Goal: Task Accomplishment & Management: Complete application form

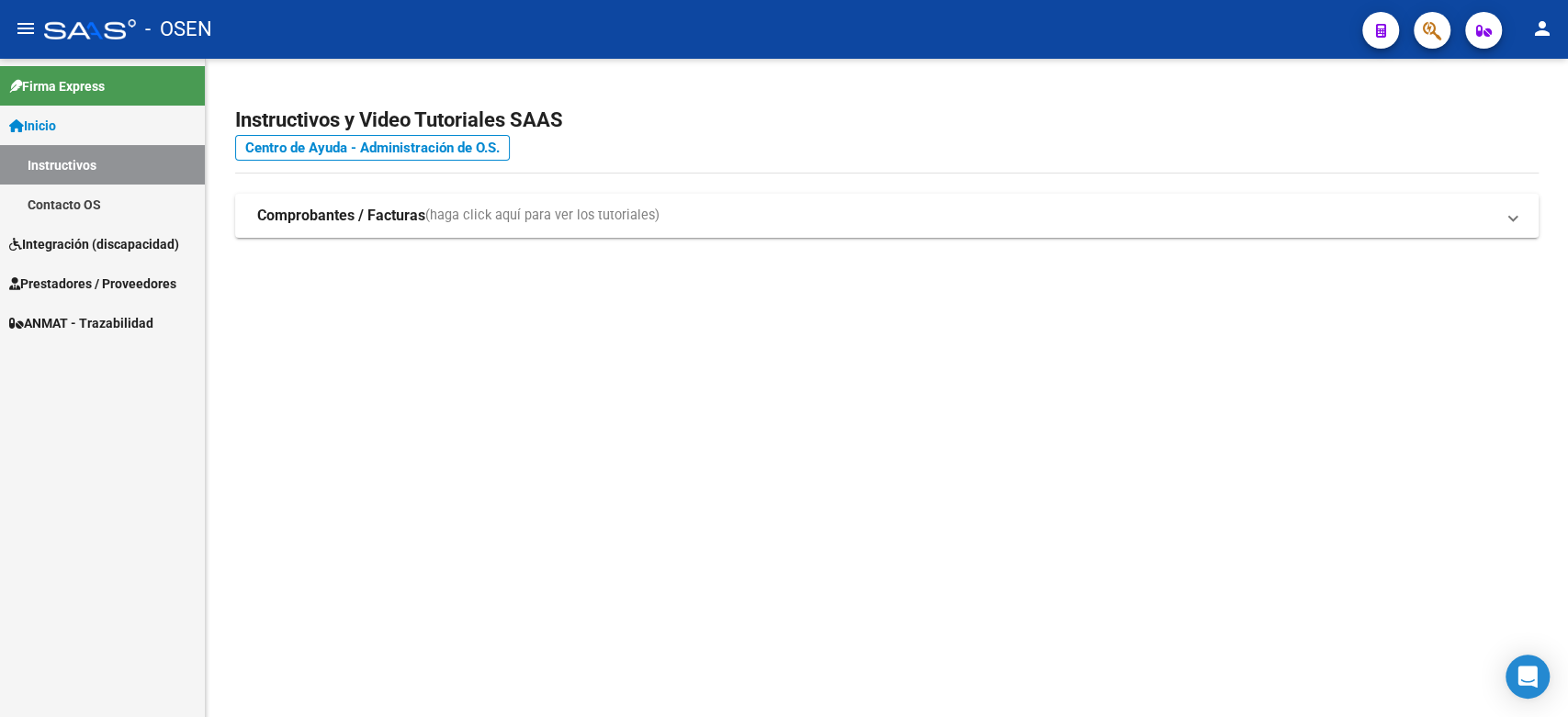
click at [78, 240] on span "Integración (discapacidad)" at bounding box center [94, 243] width 170 height 20
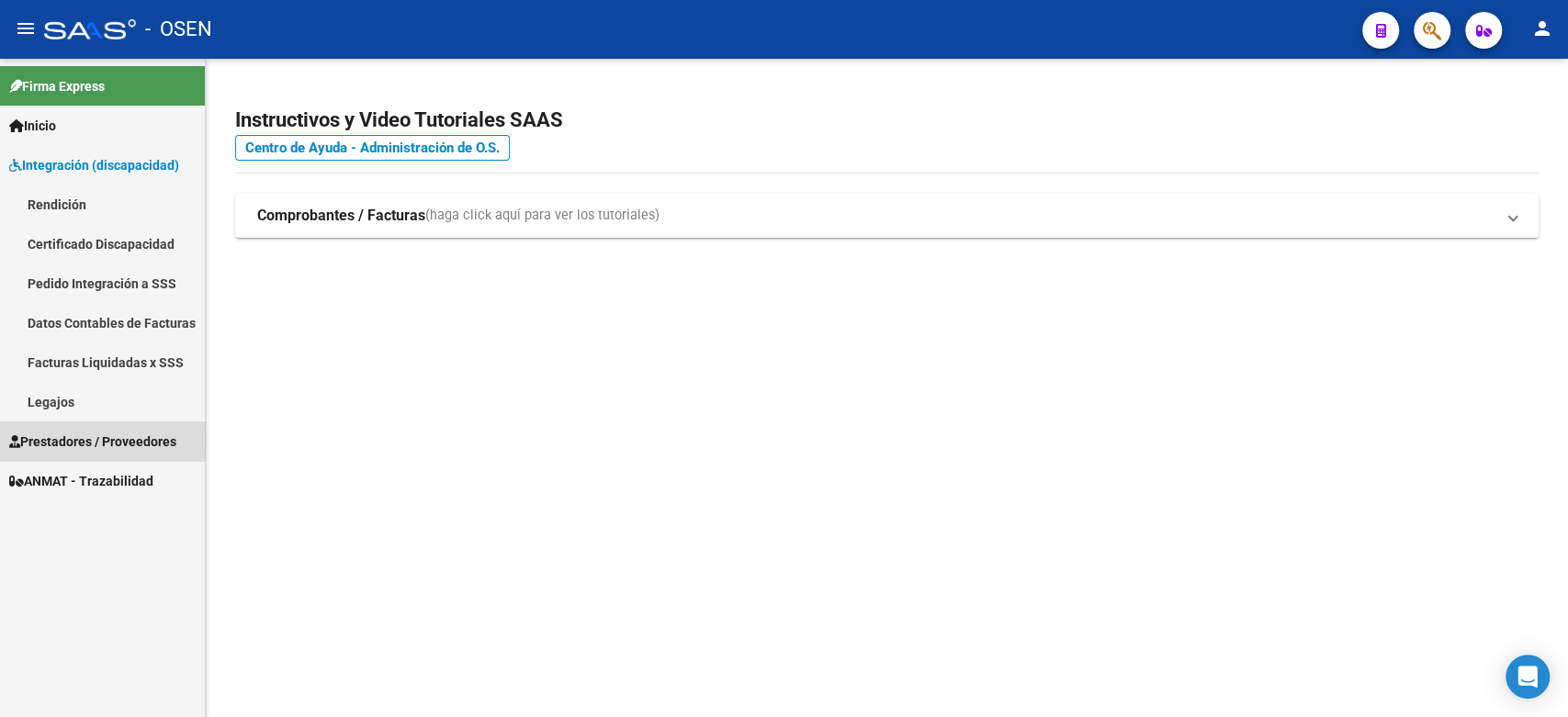
click at [87, 440] on span "Prestadores / Proveedores" at bounding box center [93, 442] width 167 height 20
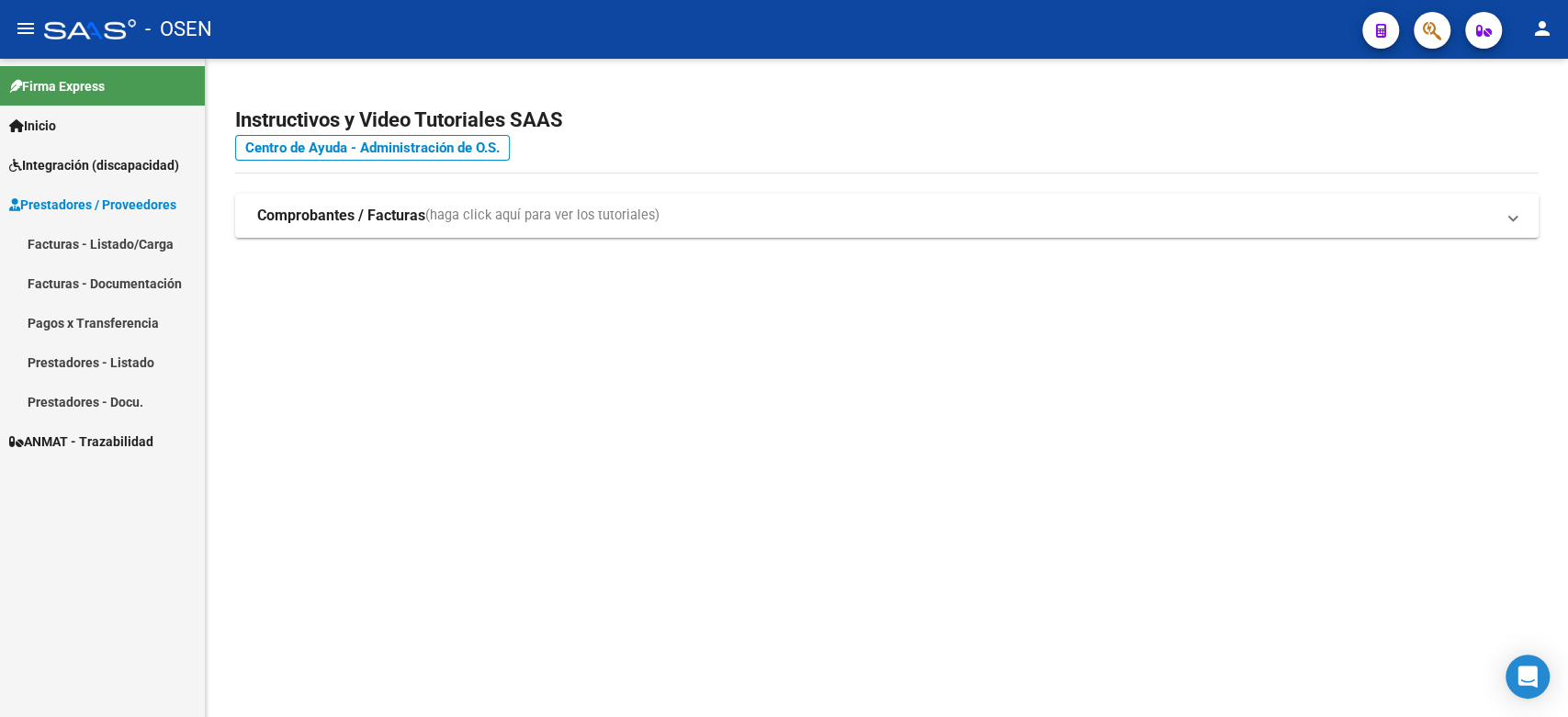
click at [81, 241] on link "Facturas - Listado/Carga" at bounding box center [102, 243] width 205 height 39
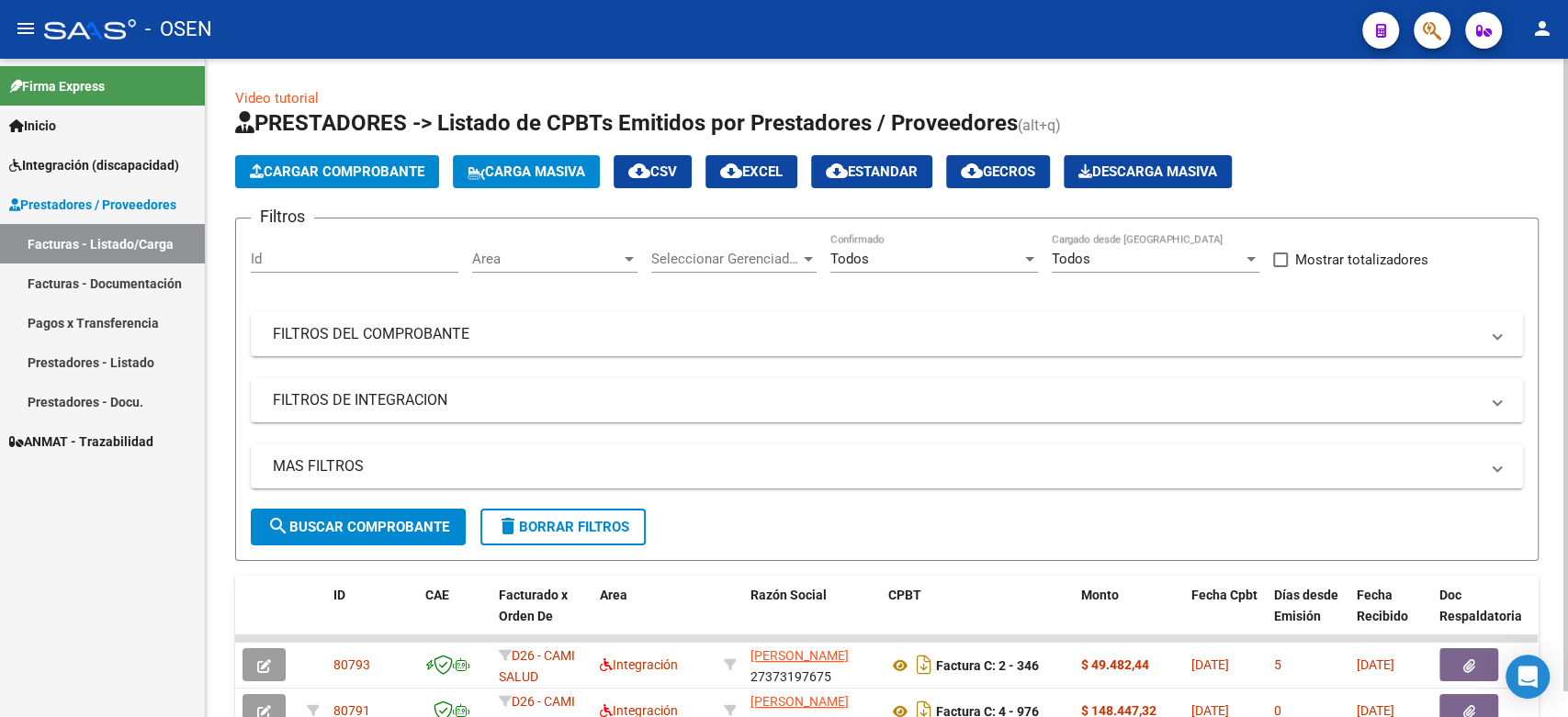
click at [355, 172] on span "Cargar Comprobante" at bounding box center [337, 171] width 174 height 16
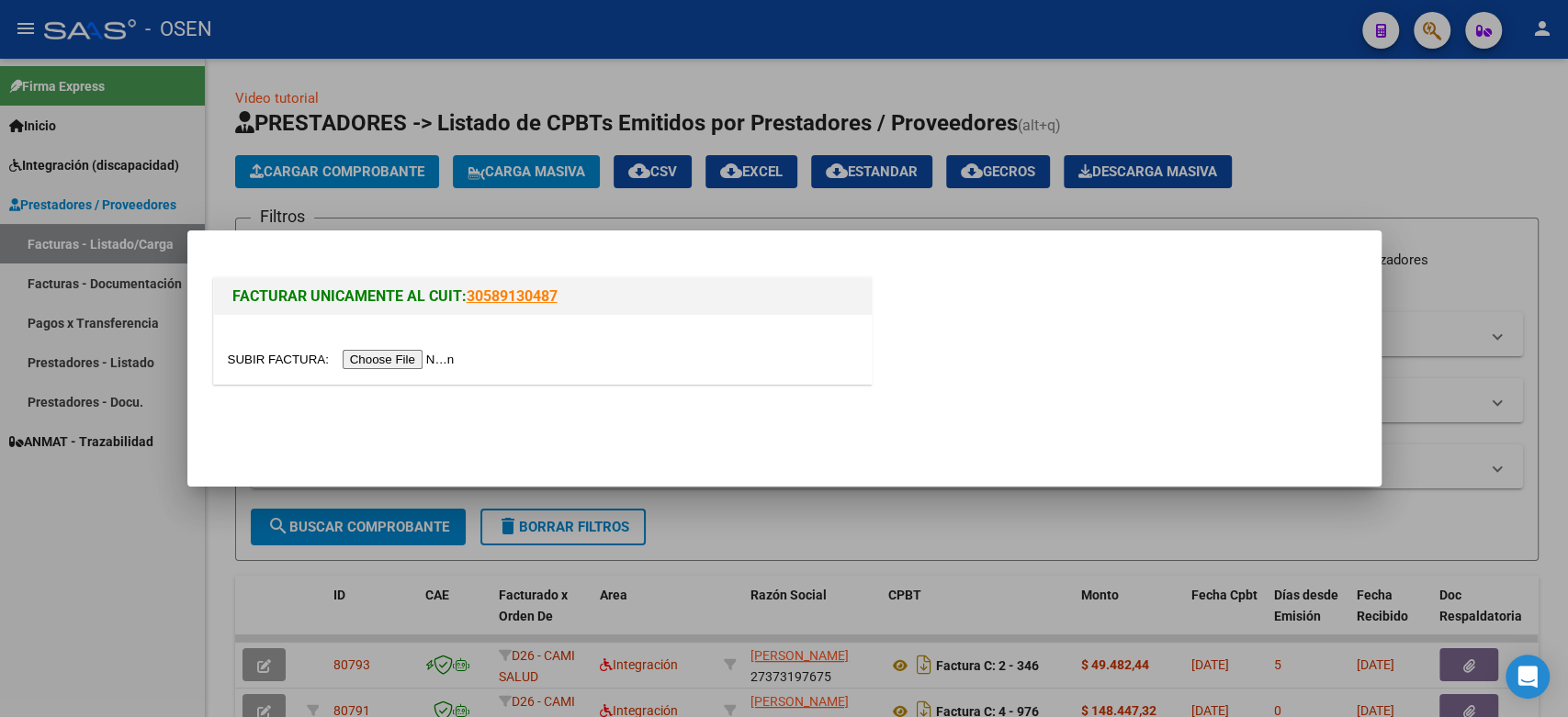
click at [417, 366] on input "file" at bounding box center [344, 360] width 232 height 19
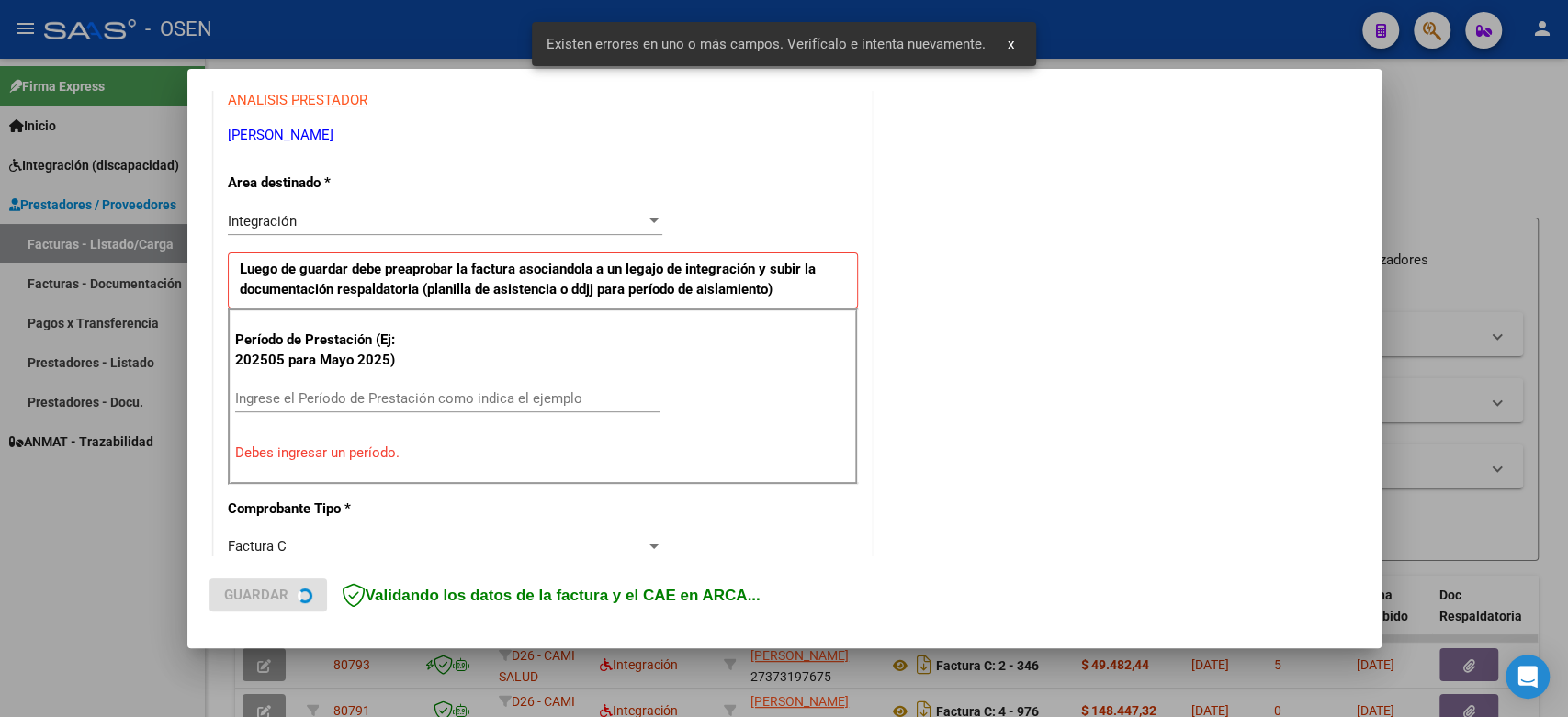
scroll to position [371, 0]
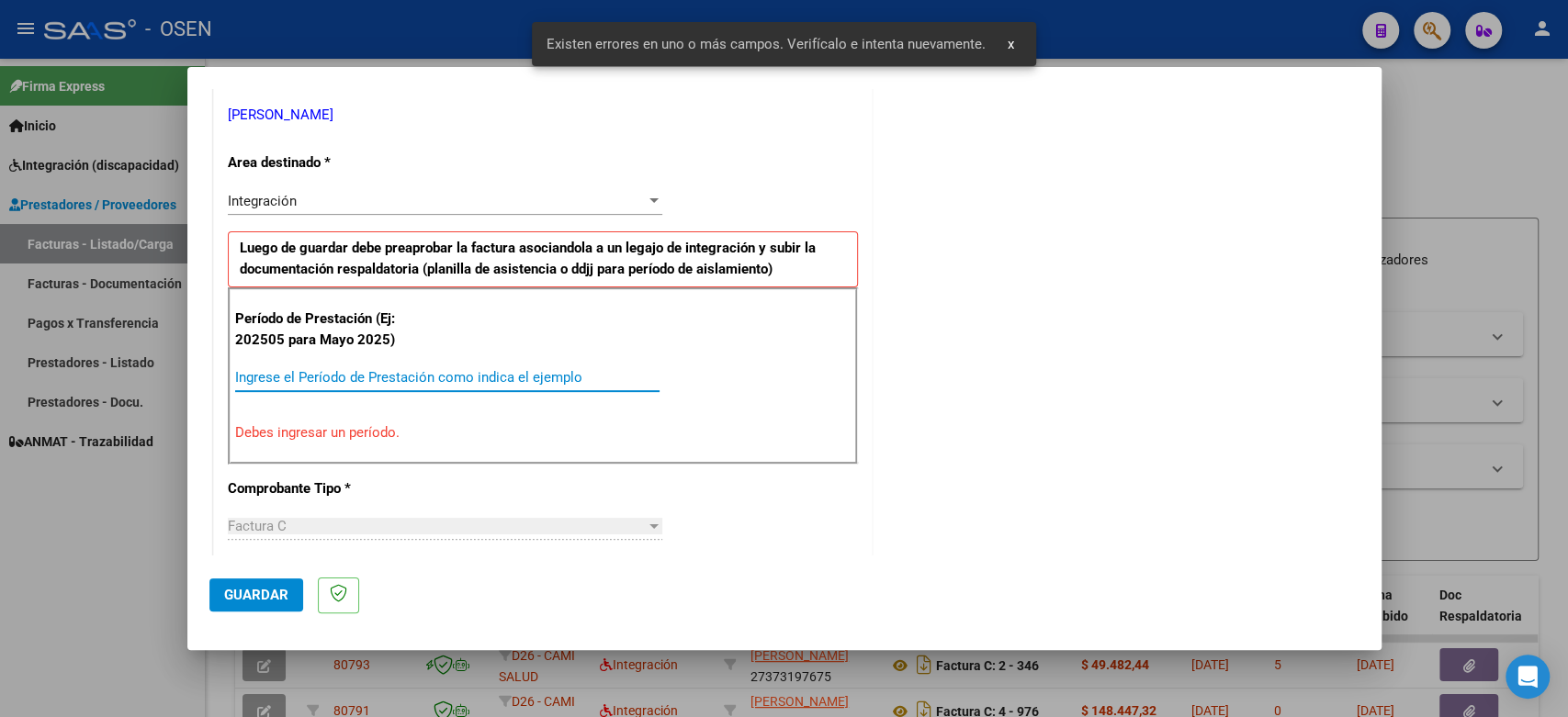
click at [382, 371] on input "Ingrese el Período de Prestación como indica el ejemplo" at bounding box center [447, 377] width 424 height 16
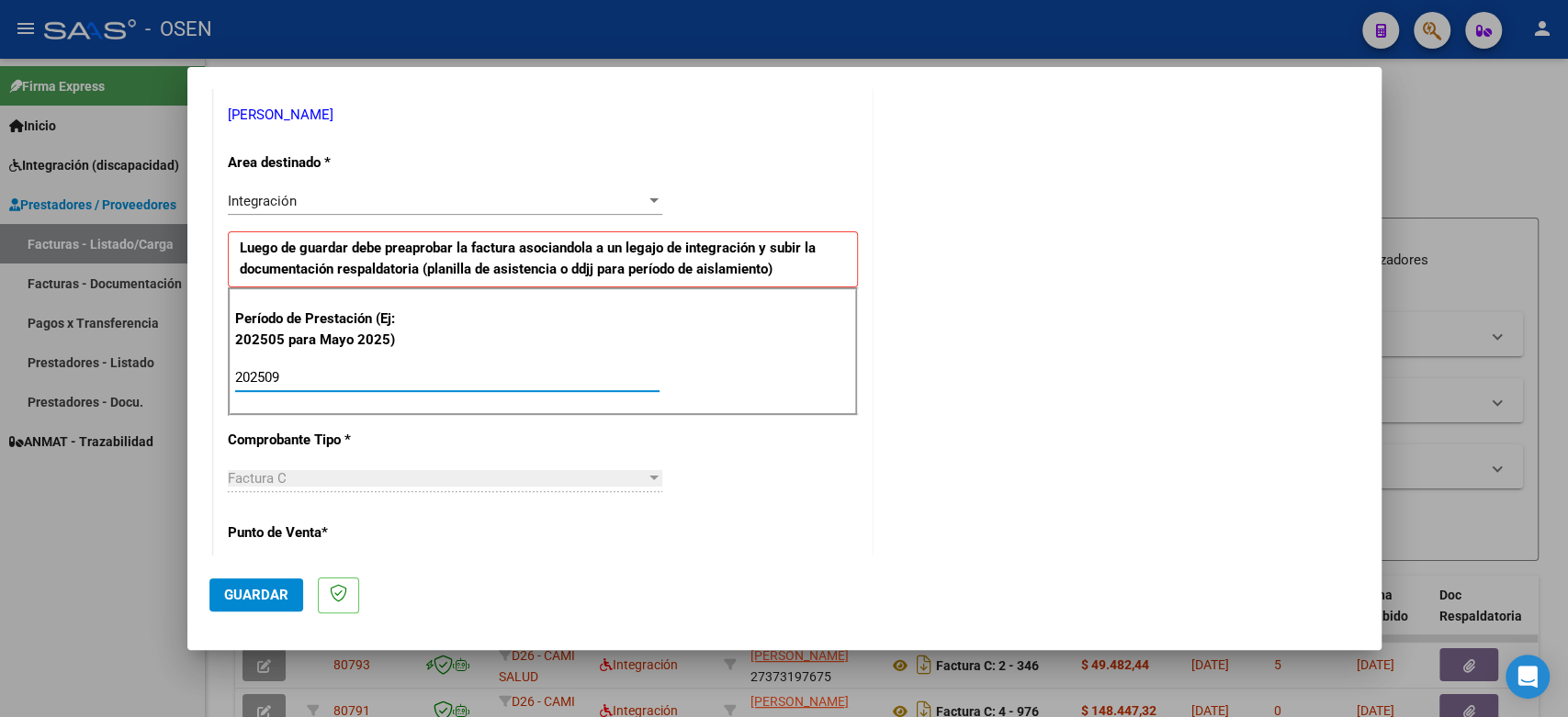
type input "202509"
drag, startPoint x: 264, startPoint y: 606, endPoint x: 316, endPoint y: 582, distance: 57.3
click at [263, 604] on button "Guardar" at bounding box center [256, 595] width 93 height 33
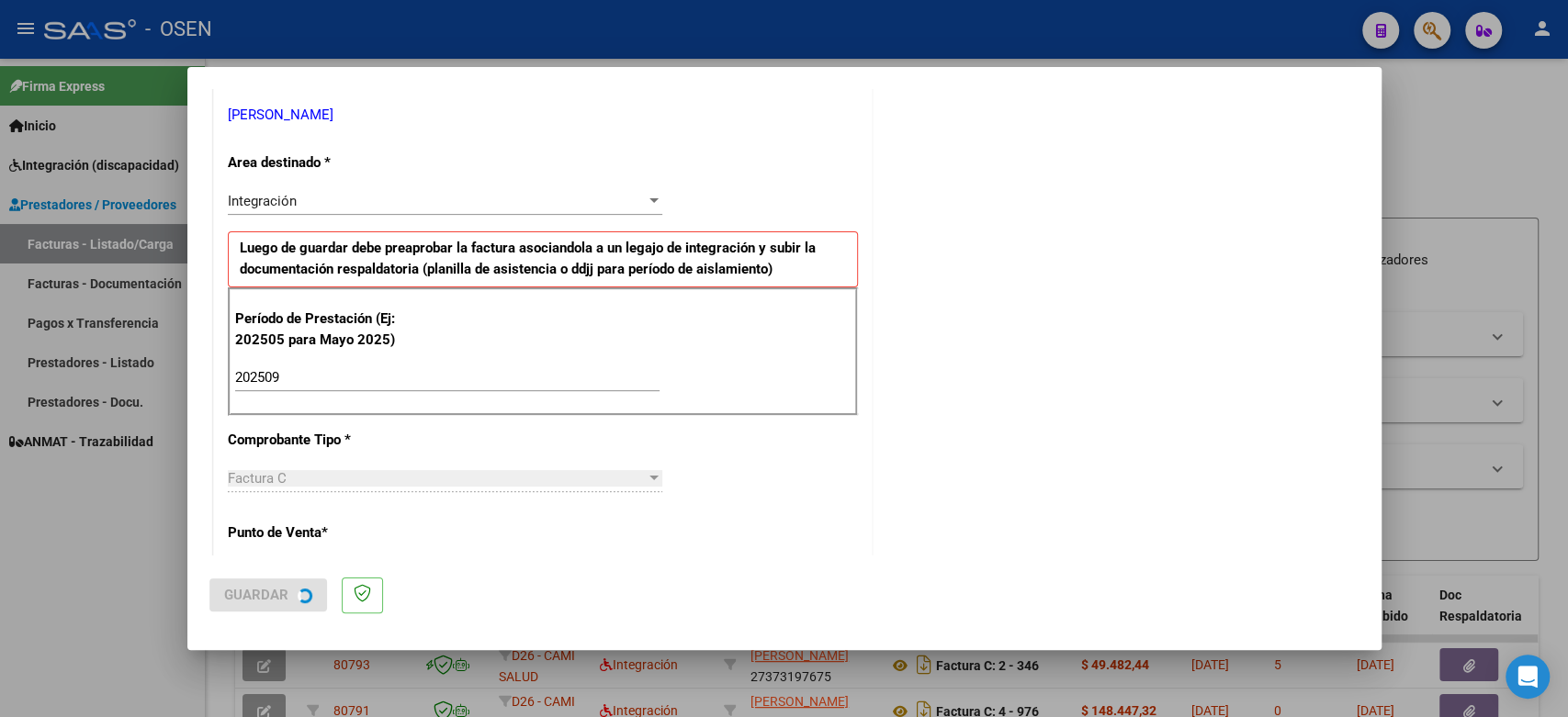
scroll to position [0, 0]
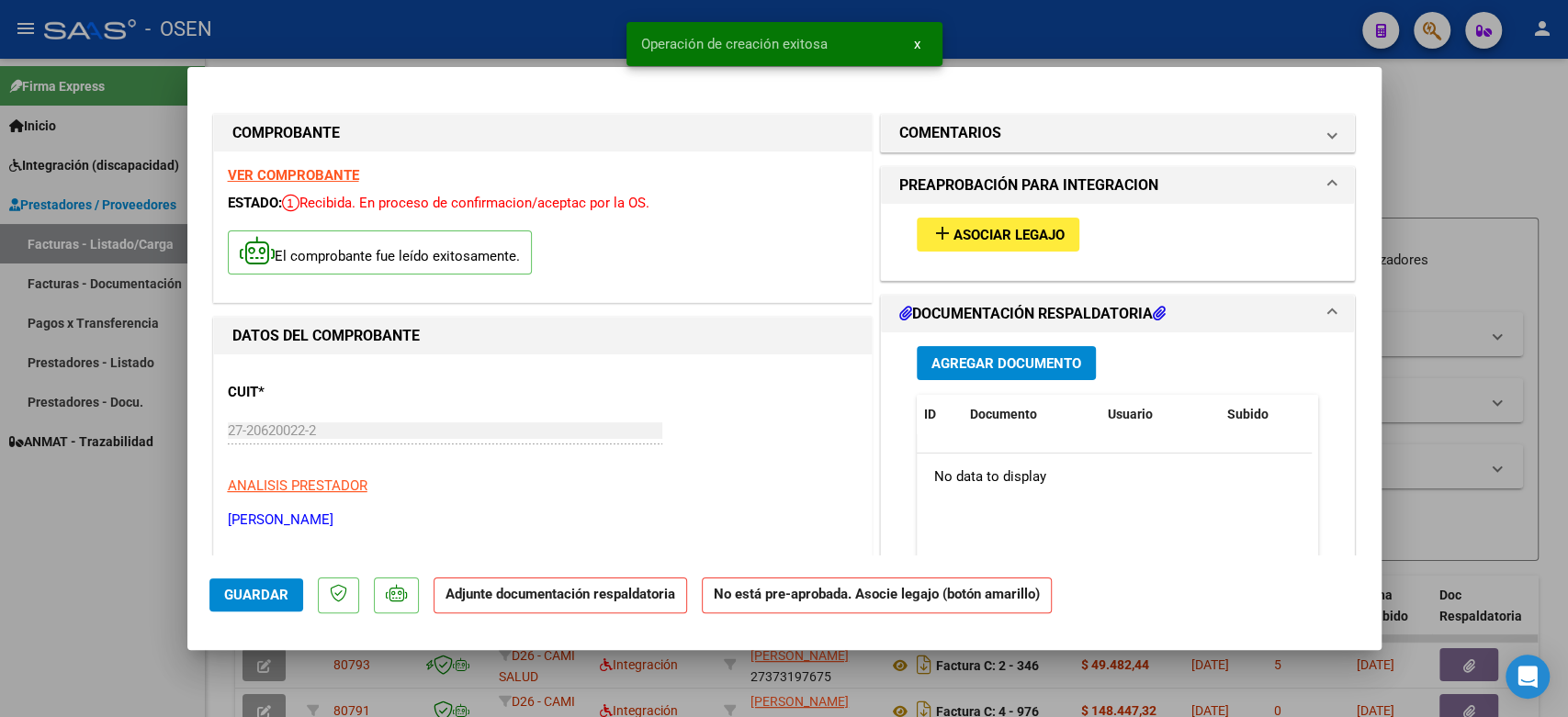
click at [1020, 240] on span "Asociar Legajo" at bounding box center [1009, 235] width 111 height 16
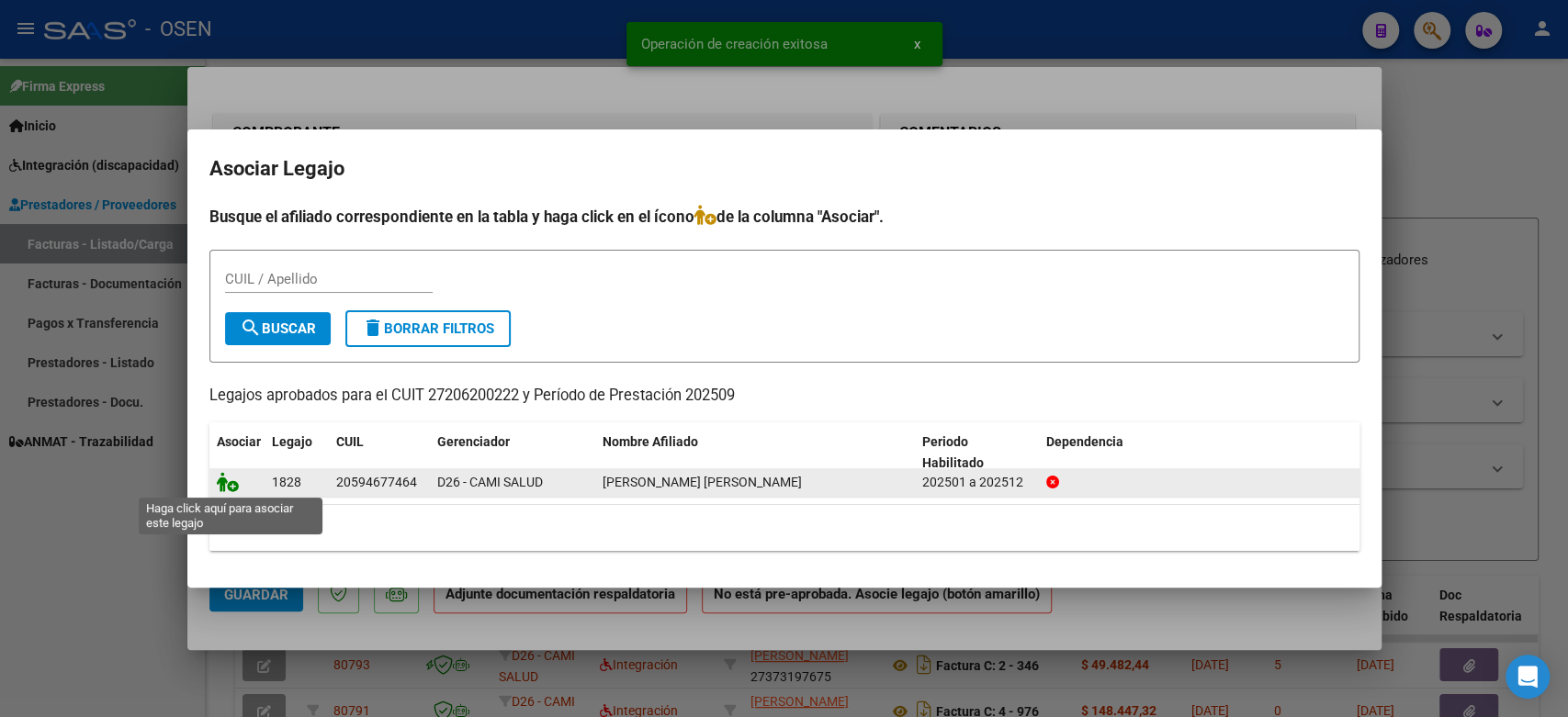
click at [229, 487] on icon at bounding box center [227, 482] width 22 height 20
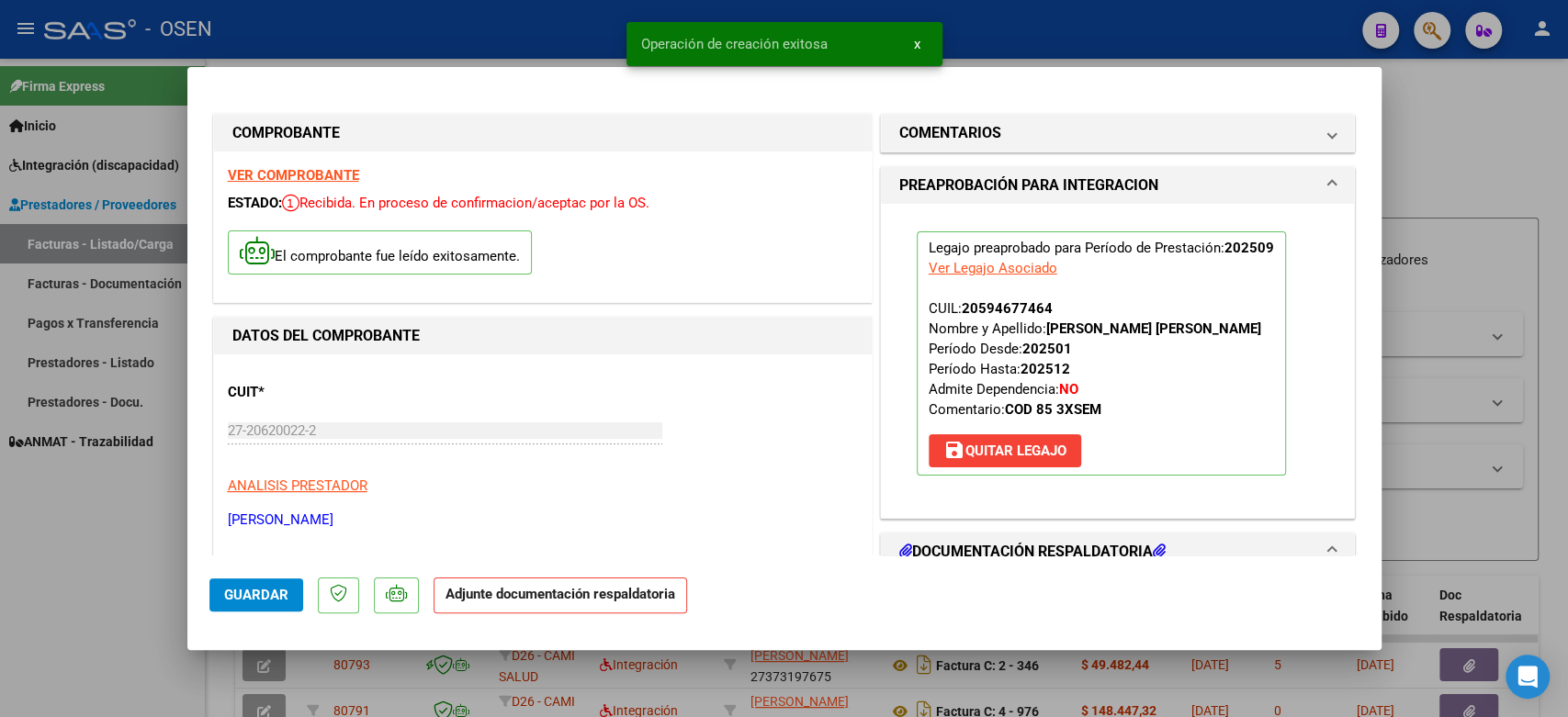
scroll to position [102, 0]
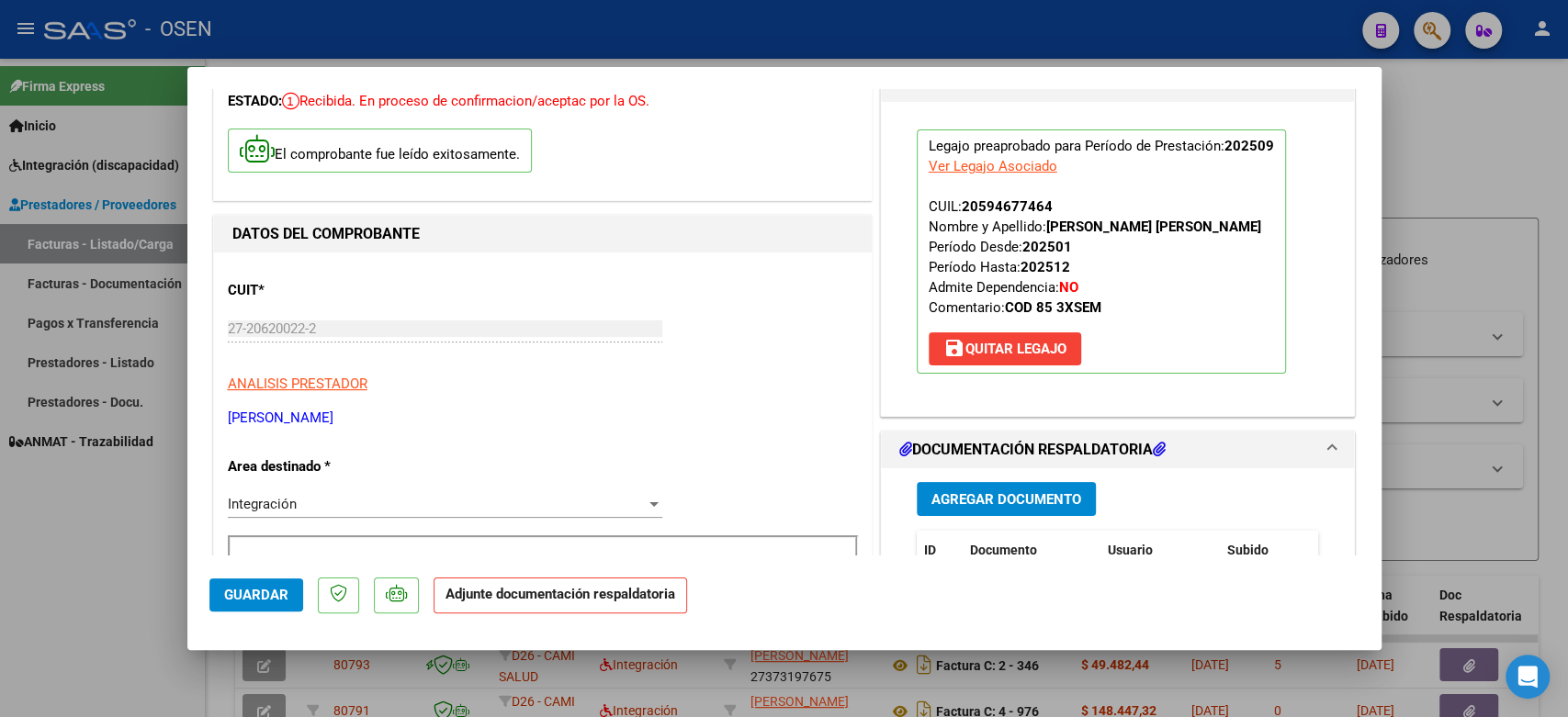
click at [996, 505] on span "Agregar Documento" at bounding box center [1007, 499] width 150 height 16
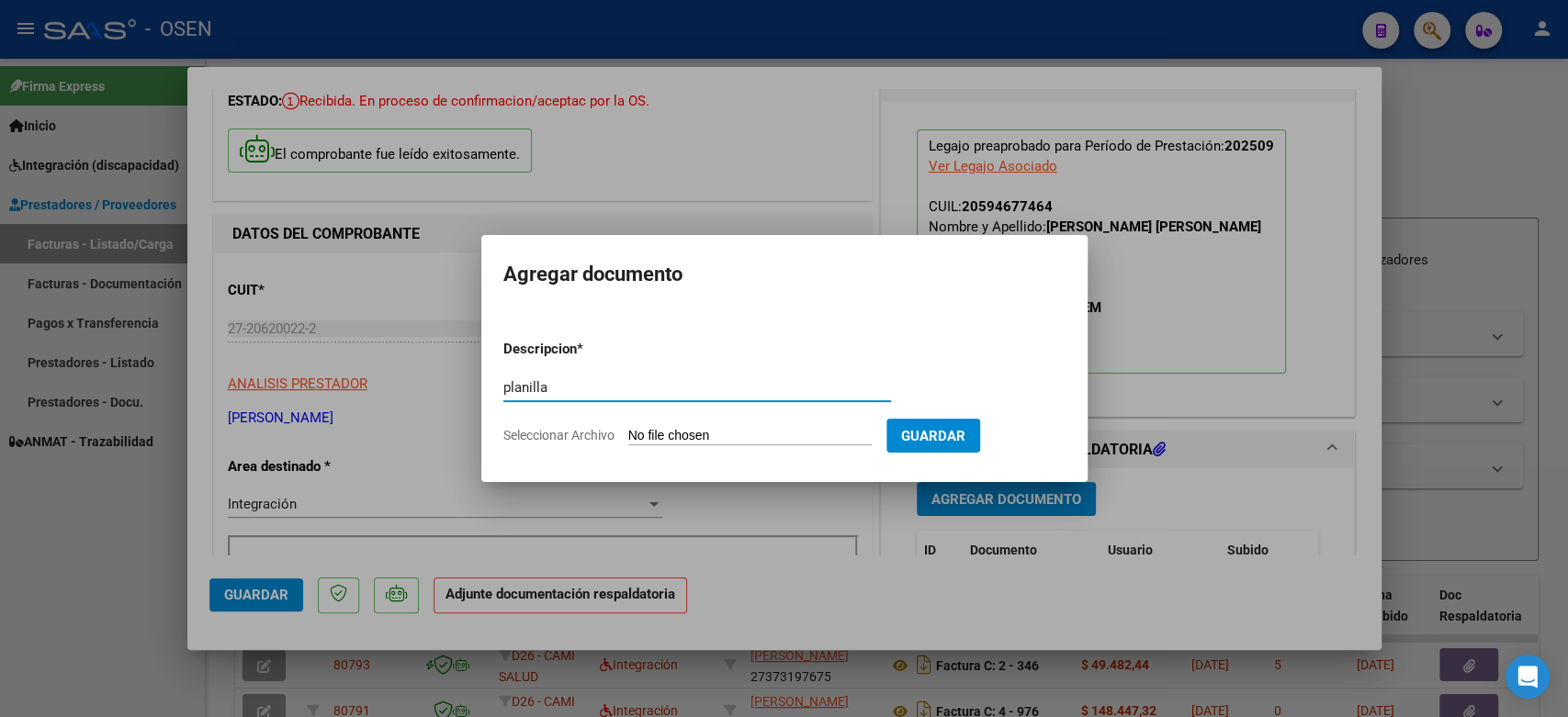
type input "planilla"
click at [985, 414] on form "Descripcion * planilla Escriba aquí una descripcion Seleccionar Archivo Guardar" at bounding box center [784, 392] width 562 height 134
click at [818, 424] on form "Descripcion * planilla Escriba aquí una descripcion Seleccionar Archivo Guardar" at bounding box center [784, 392] width 562 height 134
click at [728, 432] on input "Seleccionar Archivo" at bounding box center [750, 437] width 244 height 17
type input "C:\fakepath\YUGUERIMIAN ANDREA 384 PLANILLA.pdf"
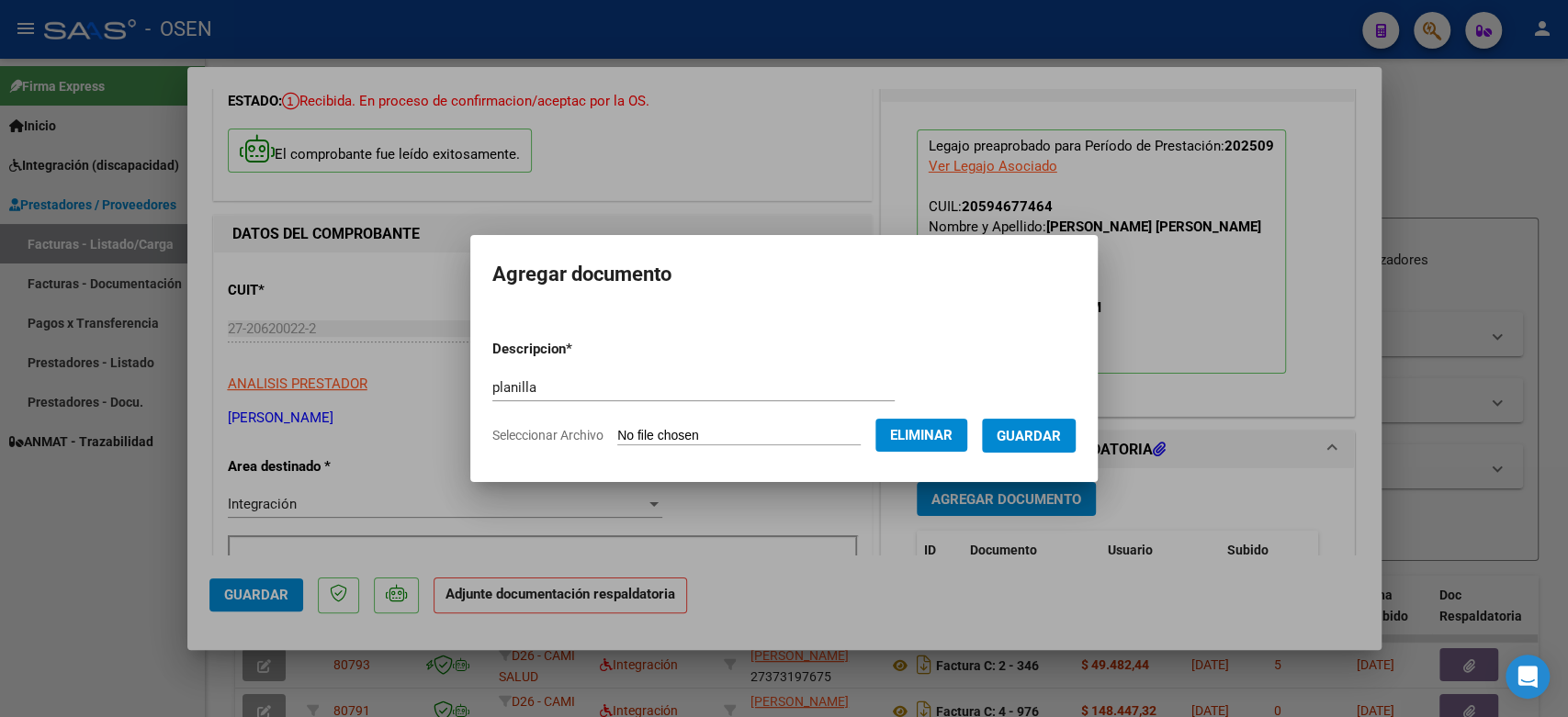
click at [1043, 451] on button "Guardar" at bounding box center [1028, 435] width 93 height 34
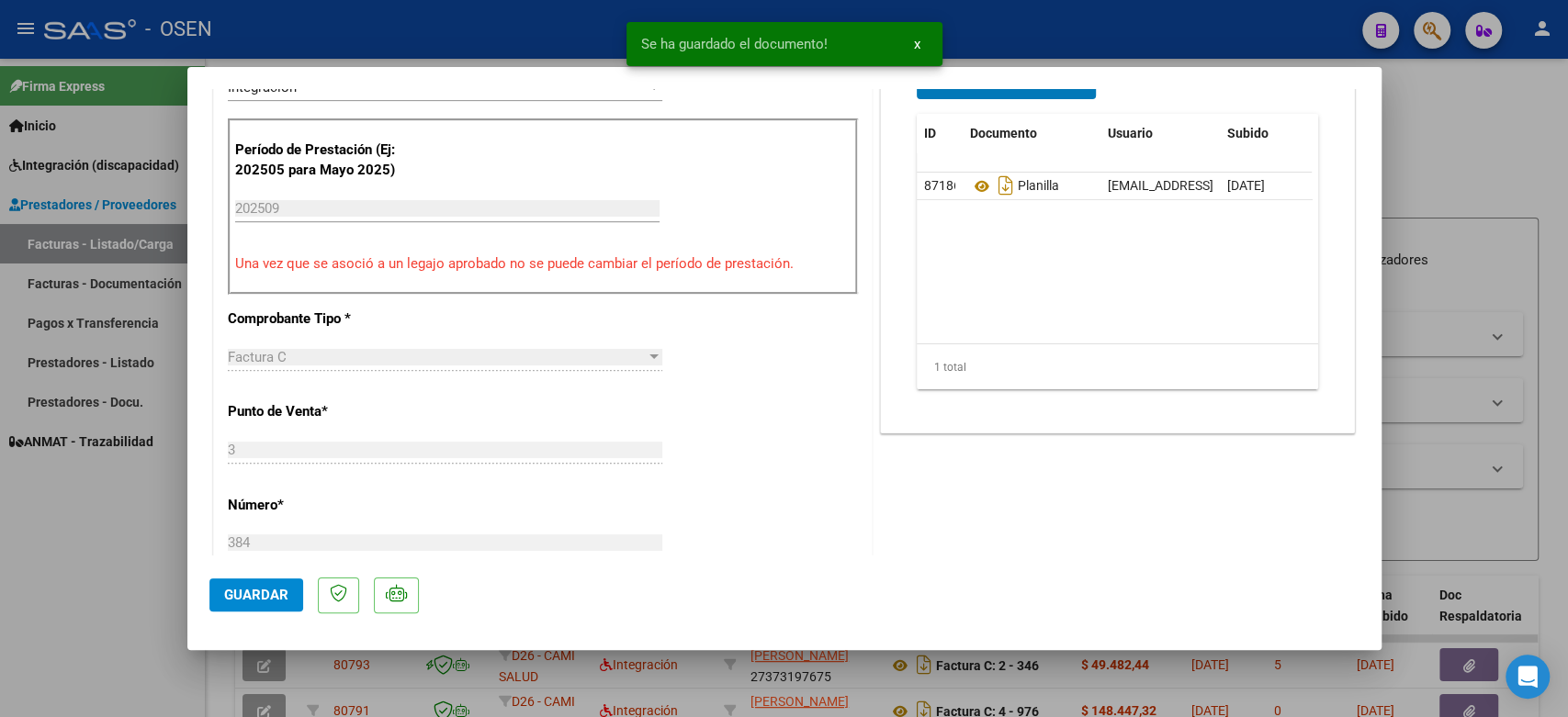
scroll to position [408, 0]
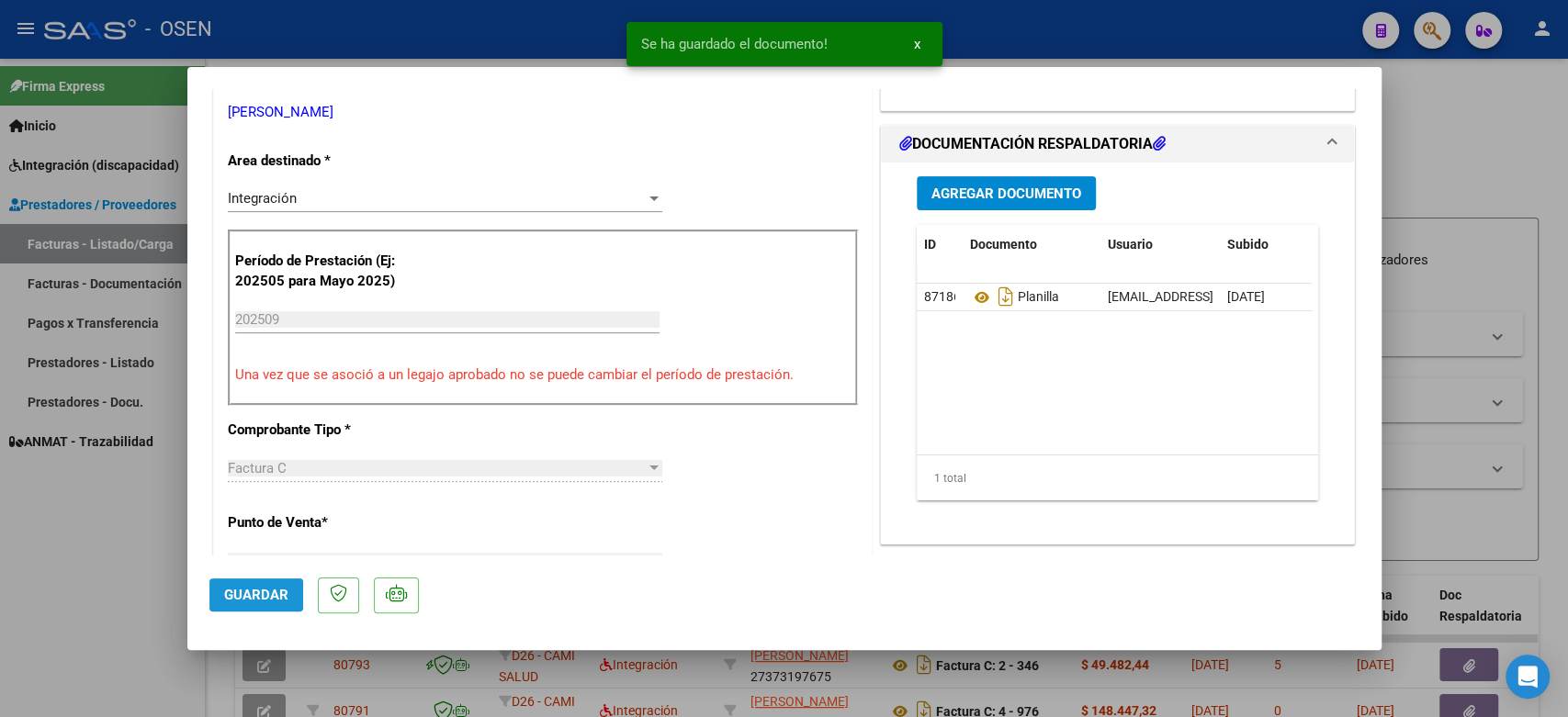
click at [252, 593] on span "Guardar" at bounding box center [256, 595] width 64 height 16
click at [993, 45] on div at bounding box center [784, 358] width 1568 height 717
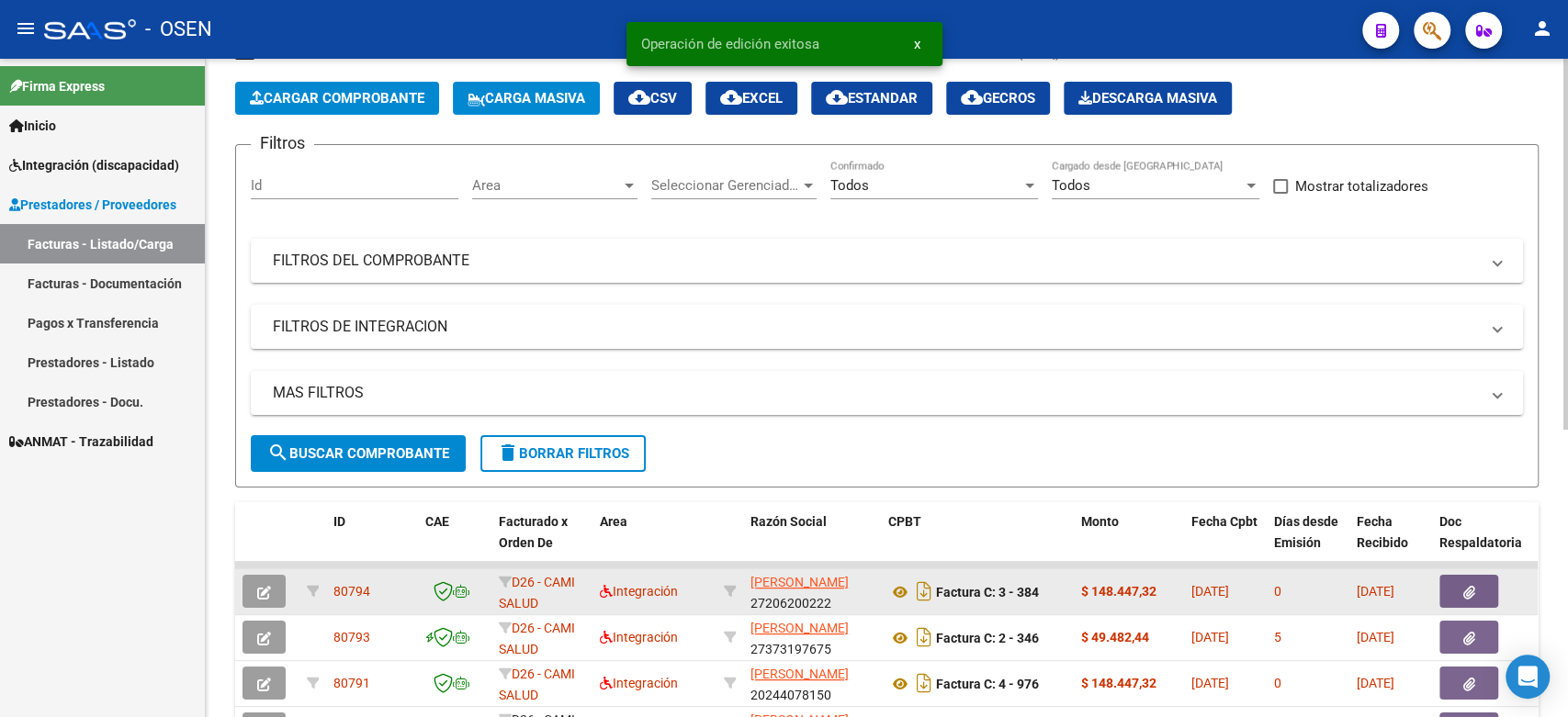
scroll to position [204, 0]
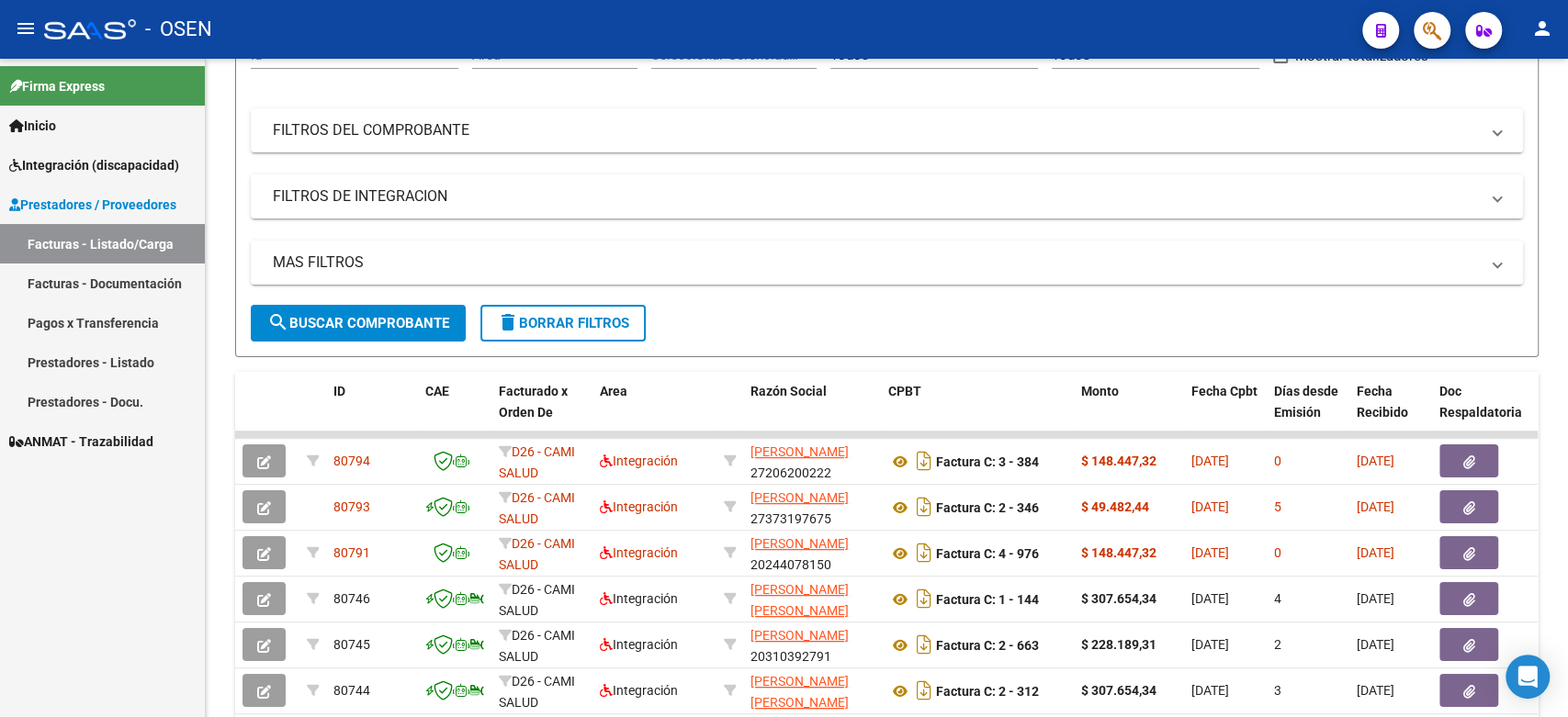
click at [1542, 27] on mat-icon "person" at bounding box center [1542, 28] width 22 height 22
click at [1504, 114] on button "exit_to_app Salir" at bounding box center [1504, 121] width 112 height 44
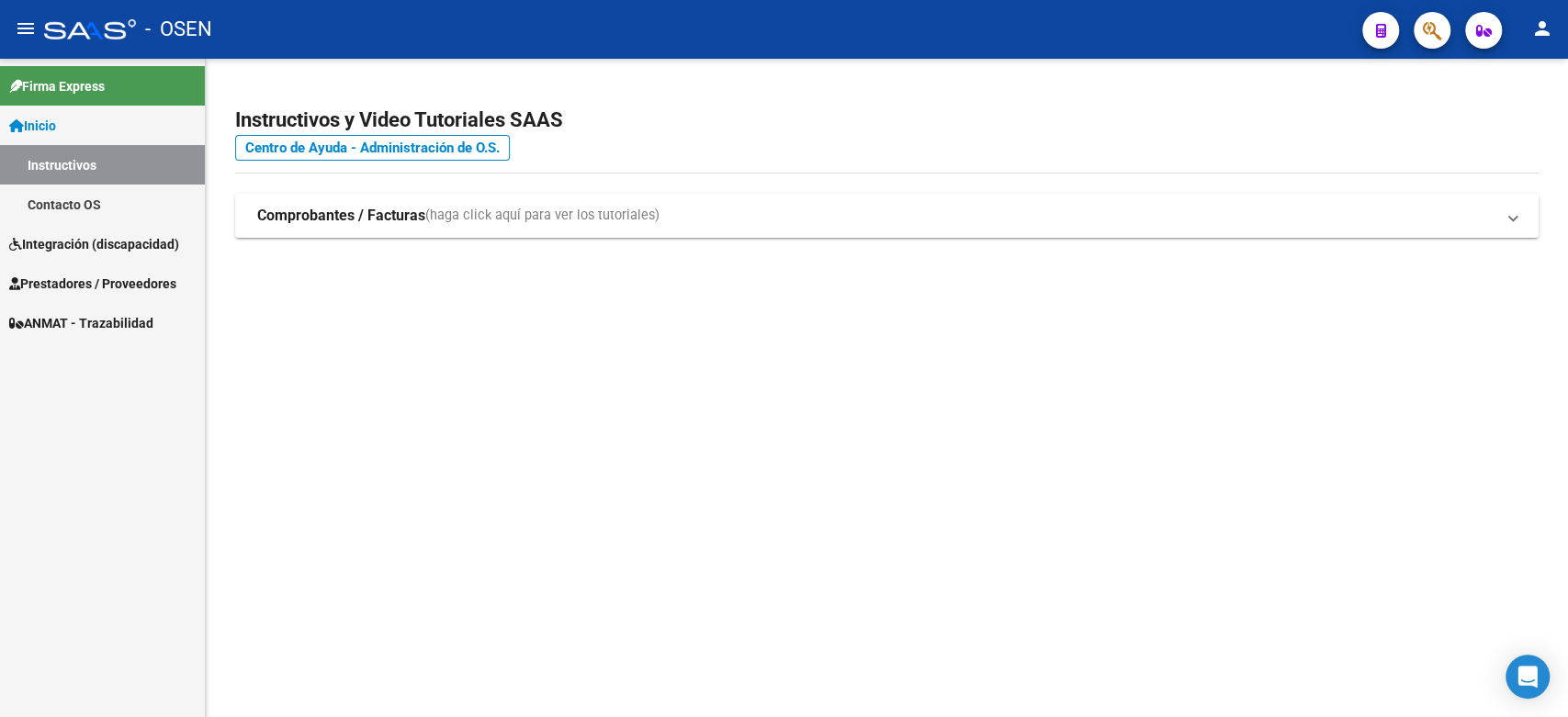
click at [149, 239] on span "Integración (discapacidad)" at bounding box center [94, 243] width 170 height 20
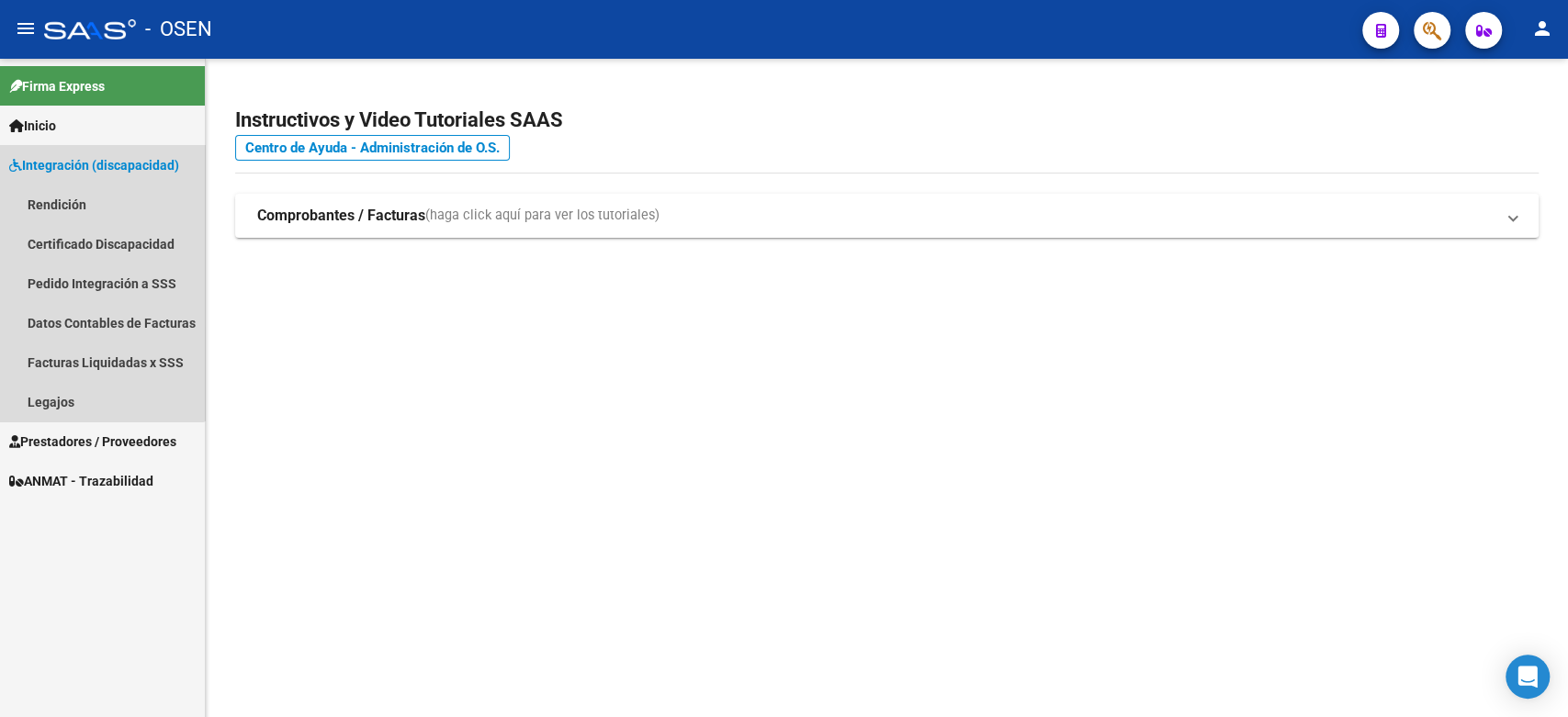
click at [58, 160] on span "Integración (discapacidad)" at bounding box center [94, 165] width 170 height 20
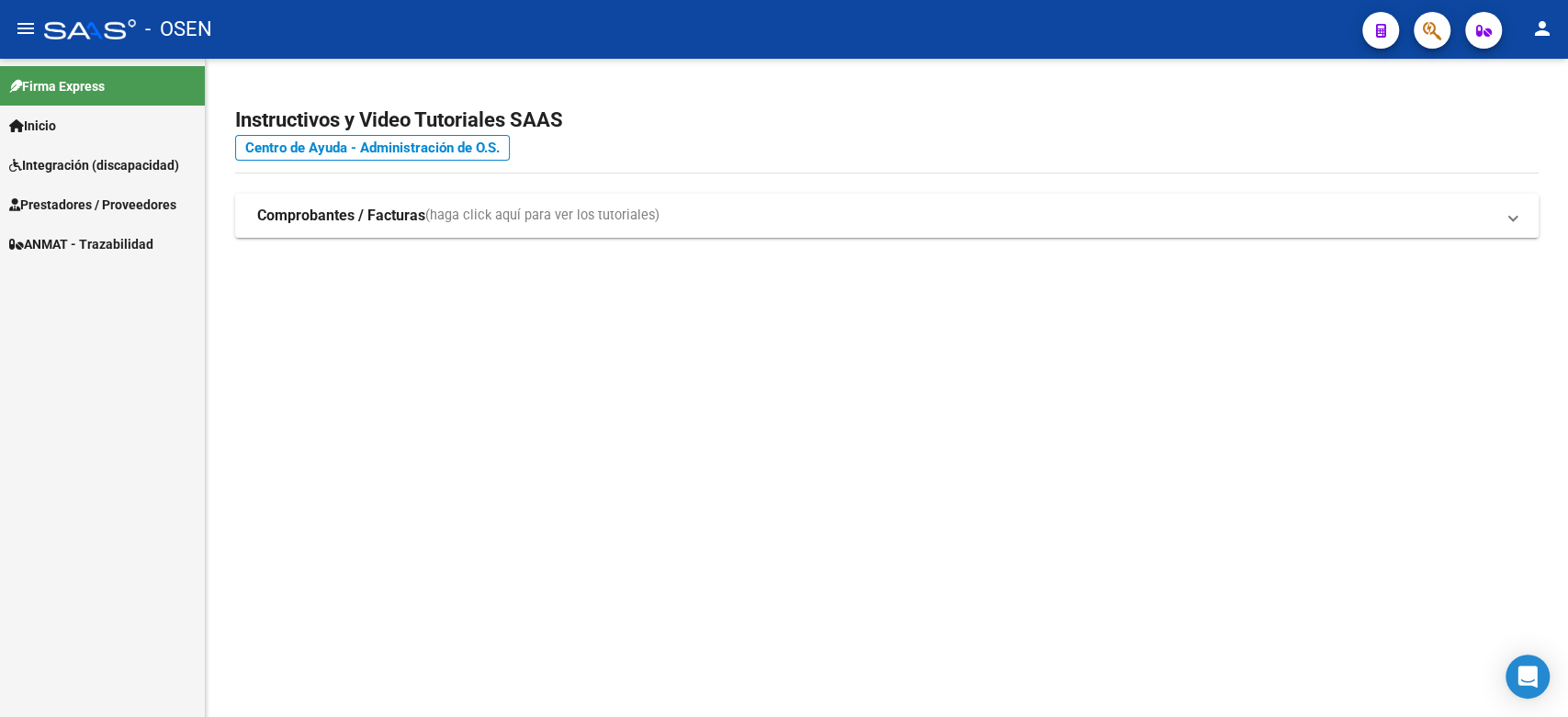
click at [68, 203] on span "Prestadores / Proveedores" at bounding box center [93, 204] width 167 height 20
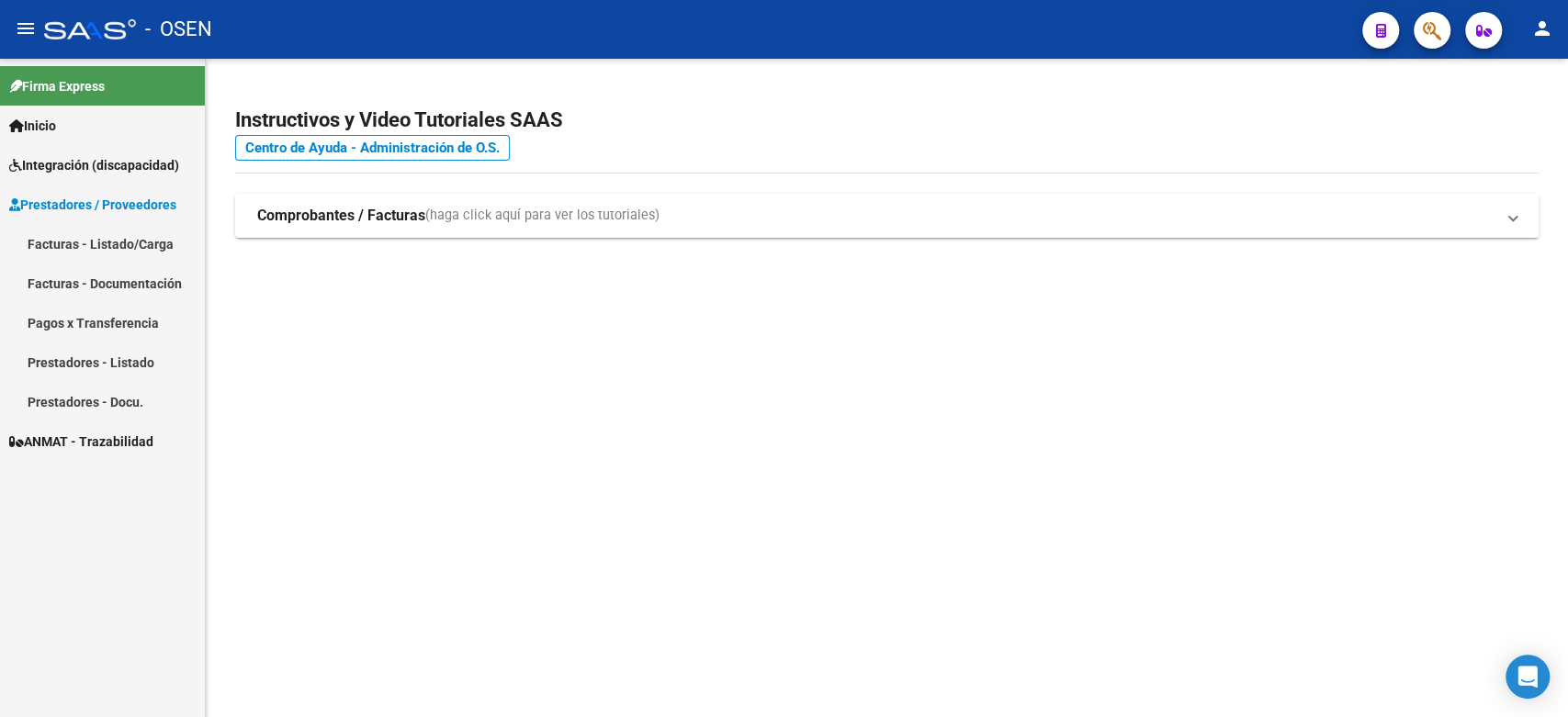
click at [70, 226] on link "Facturas - Listado/Carga" at bounding box center [102, 243] width 205 height 39
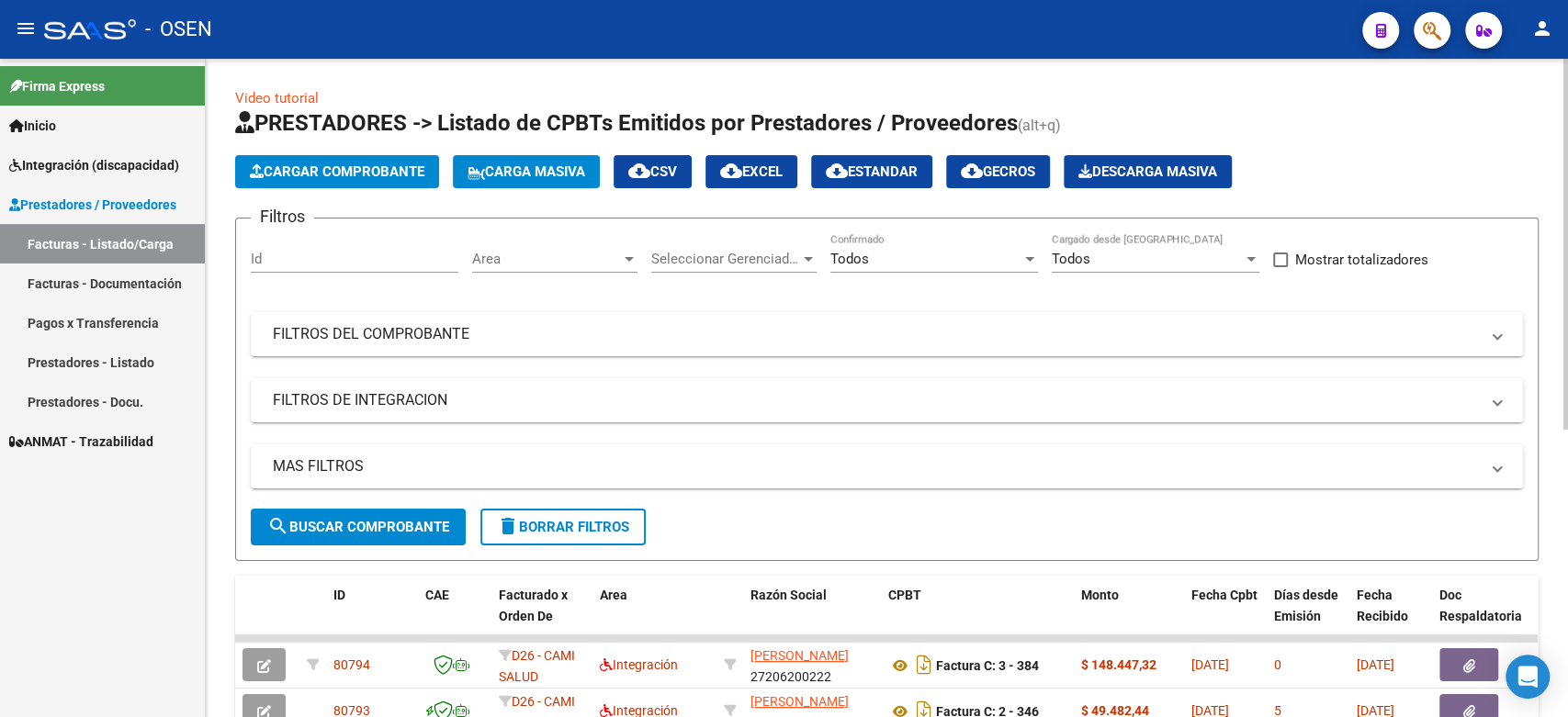
click at [373, 171] on span "Cargar Comprobante" at bounding box center [337, 171] width 174 height 16
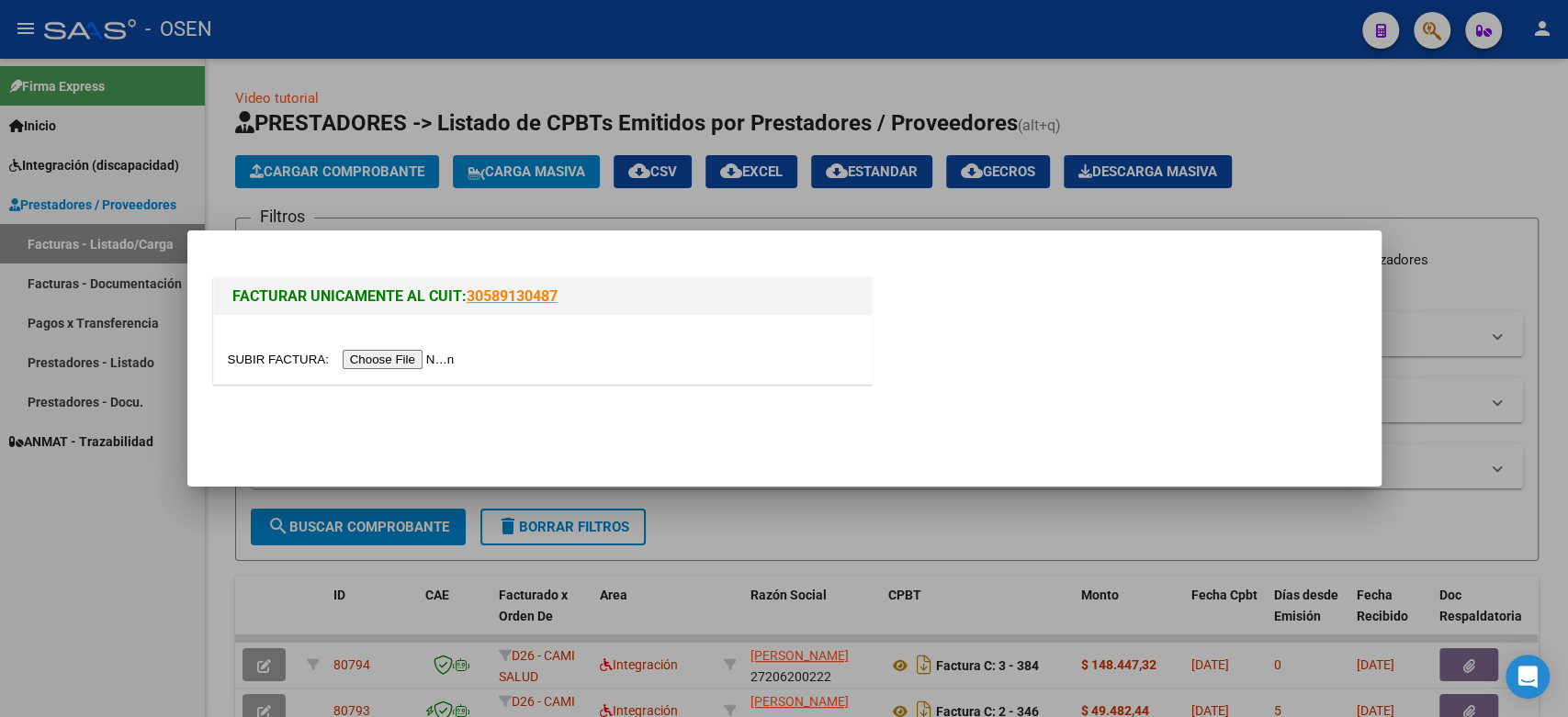
click at [417, 355] on input "file" at bounding box center [344, 360] width 232 height 19
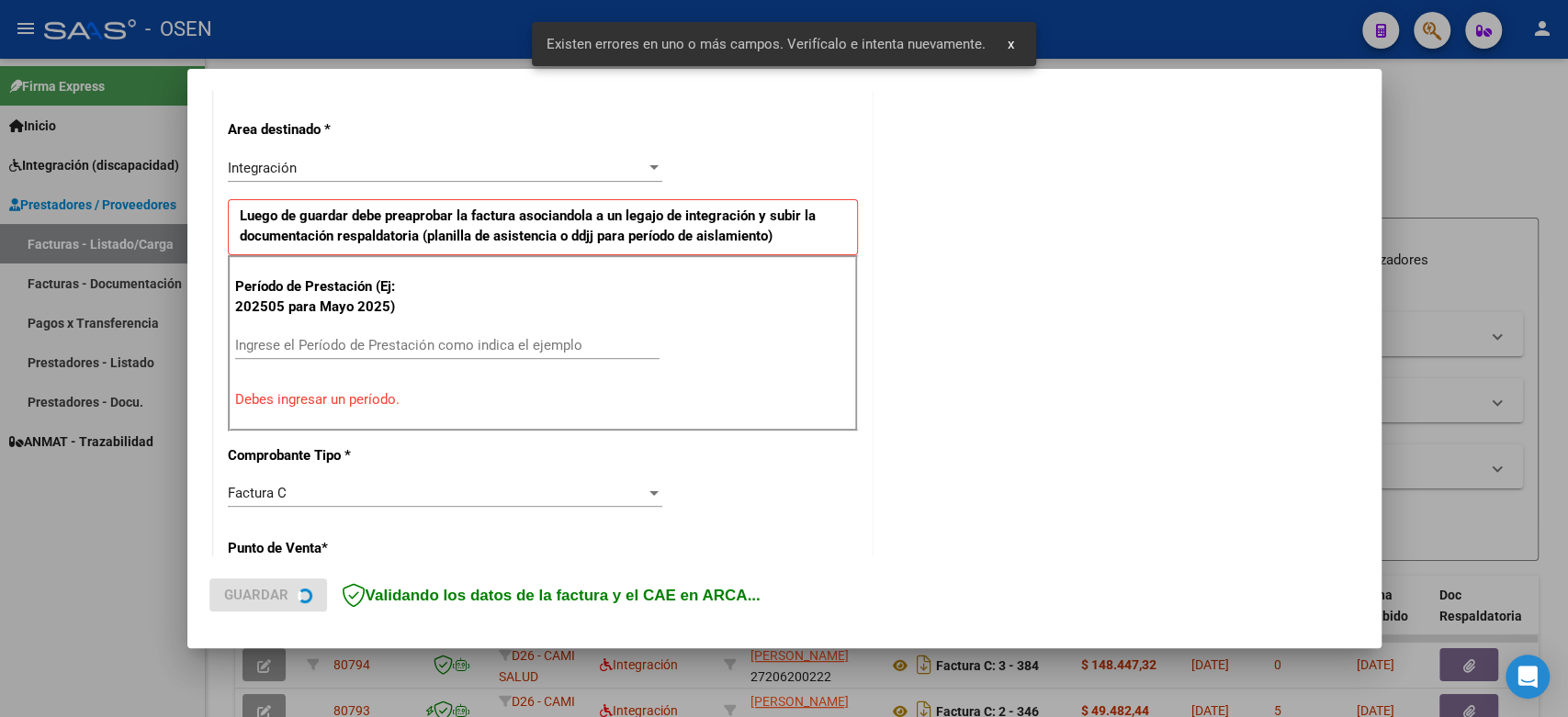
scroll to position [404, 0]
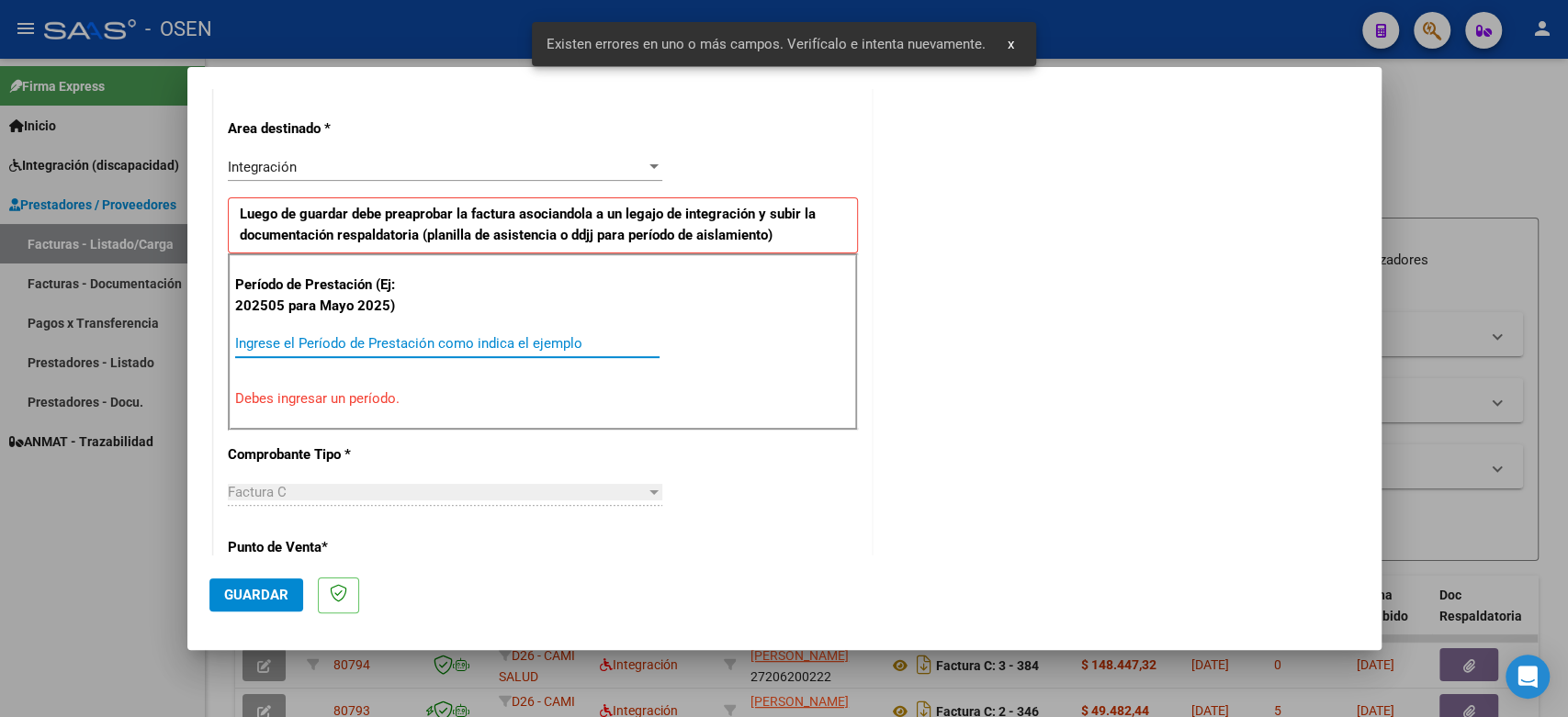
click at [352, 335] on input "Ingrese el Período de Prestación como indica el ejemplo" at bounding box center [447, 343] width 424 height 16
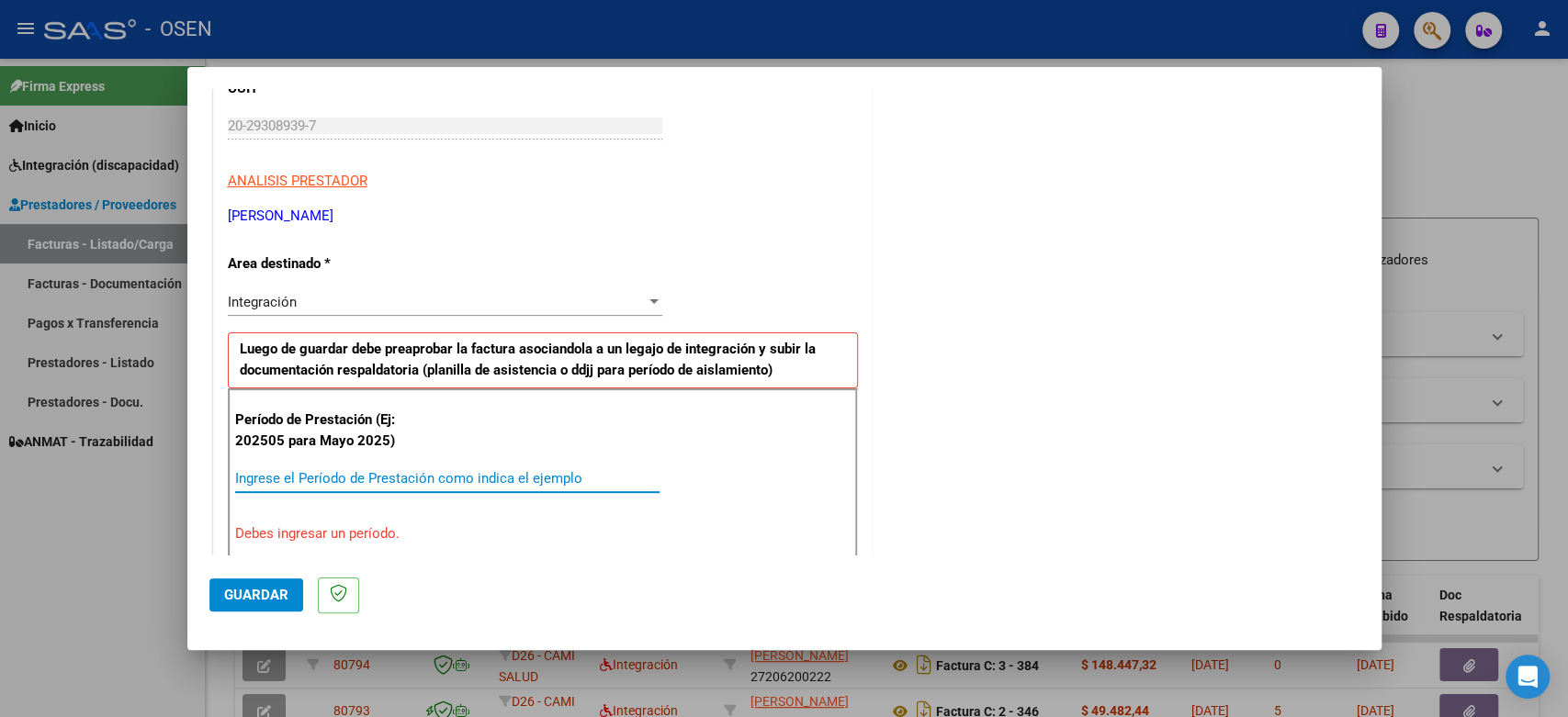
scroll to position [408, 0]
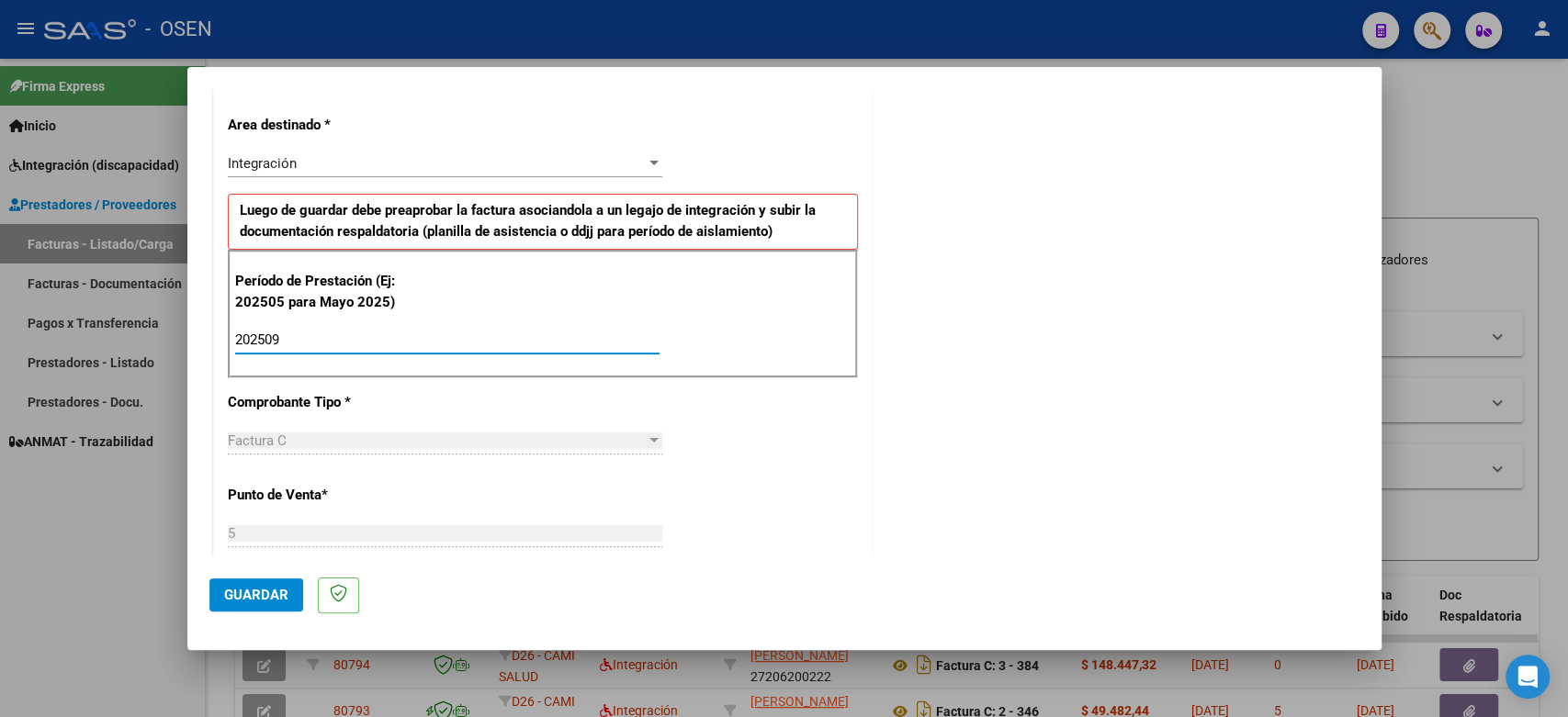
type input "202509"
click at [225, 588] on span "Guardar" at bounding box center [256, 595] width 64 height 16
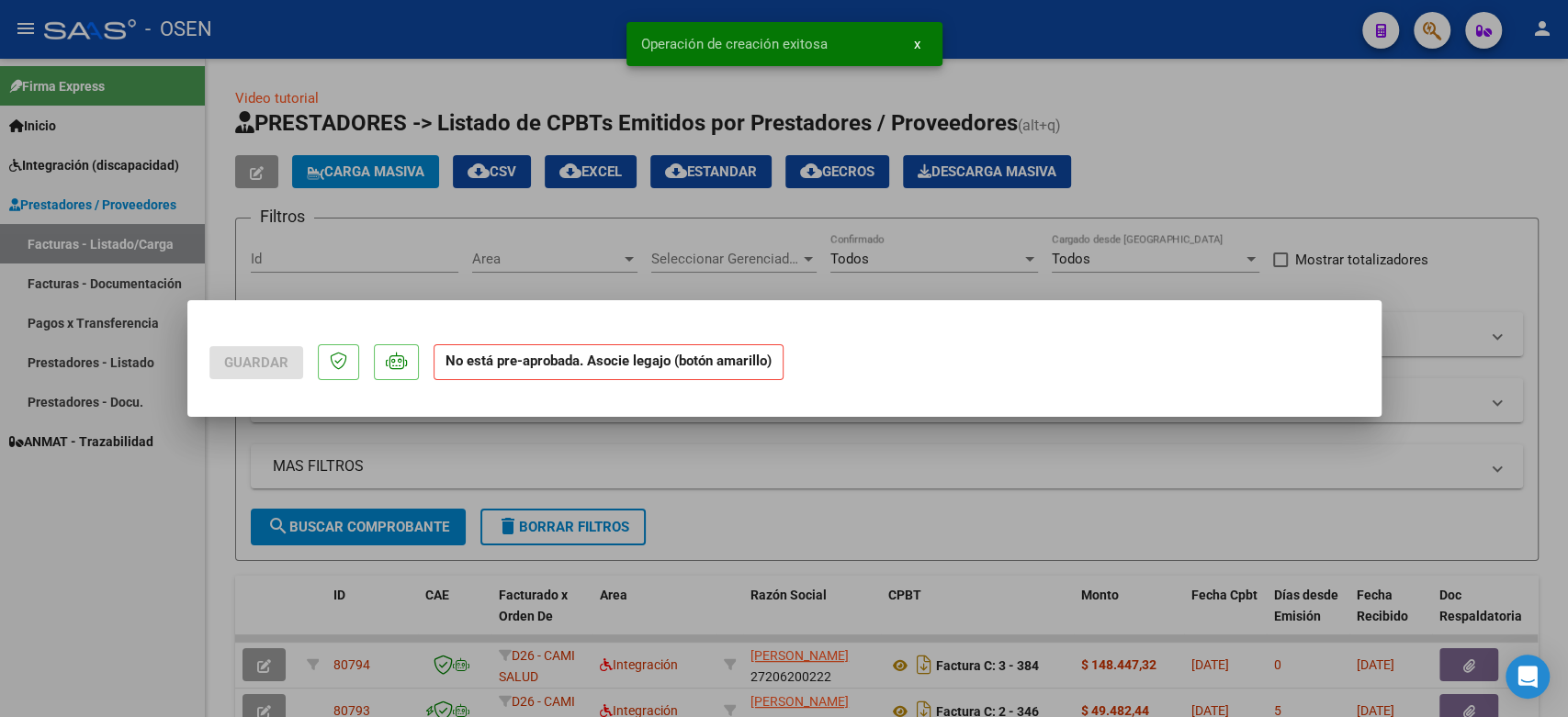
scroll to position [0, 0]
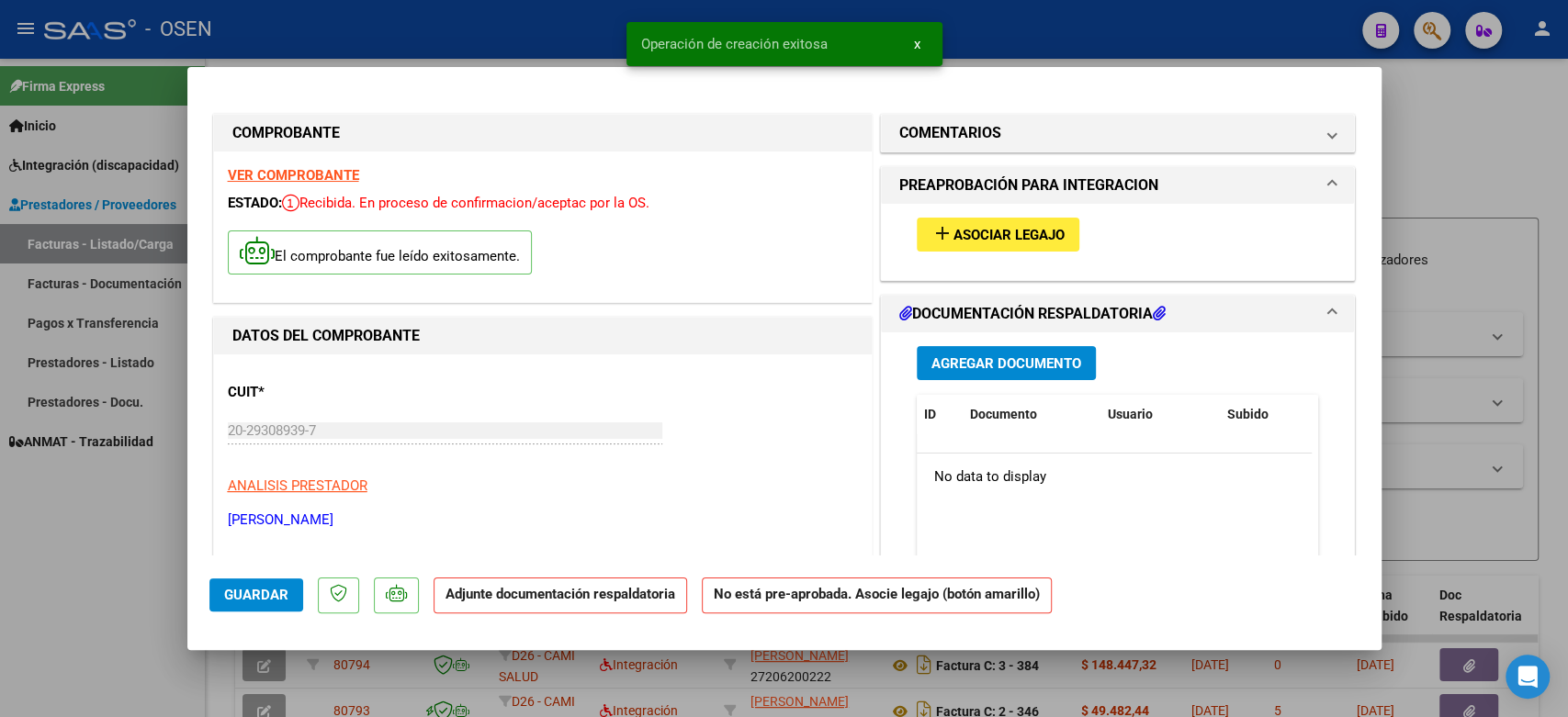
click at [1032, 221] on button "add Asociar Legajo" at bounding box center [997, 234] width 163 height 34
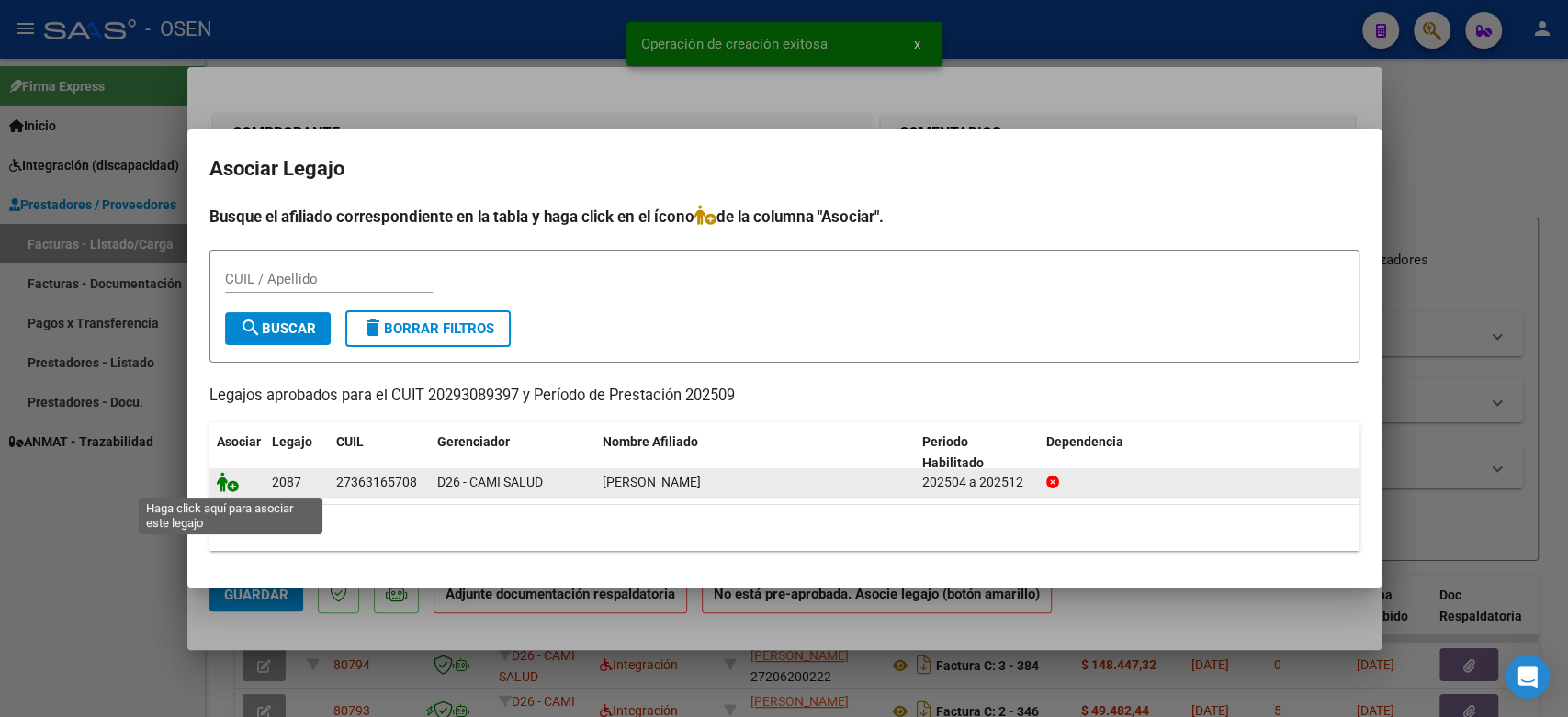
drag, startPoint x: 218, startPoint y: 487, endPoint x: 458, endPoint y: 481, distance: 240.1
click at [218, 487] on icon at bounding box center [227, 482] width 22 height 20
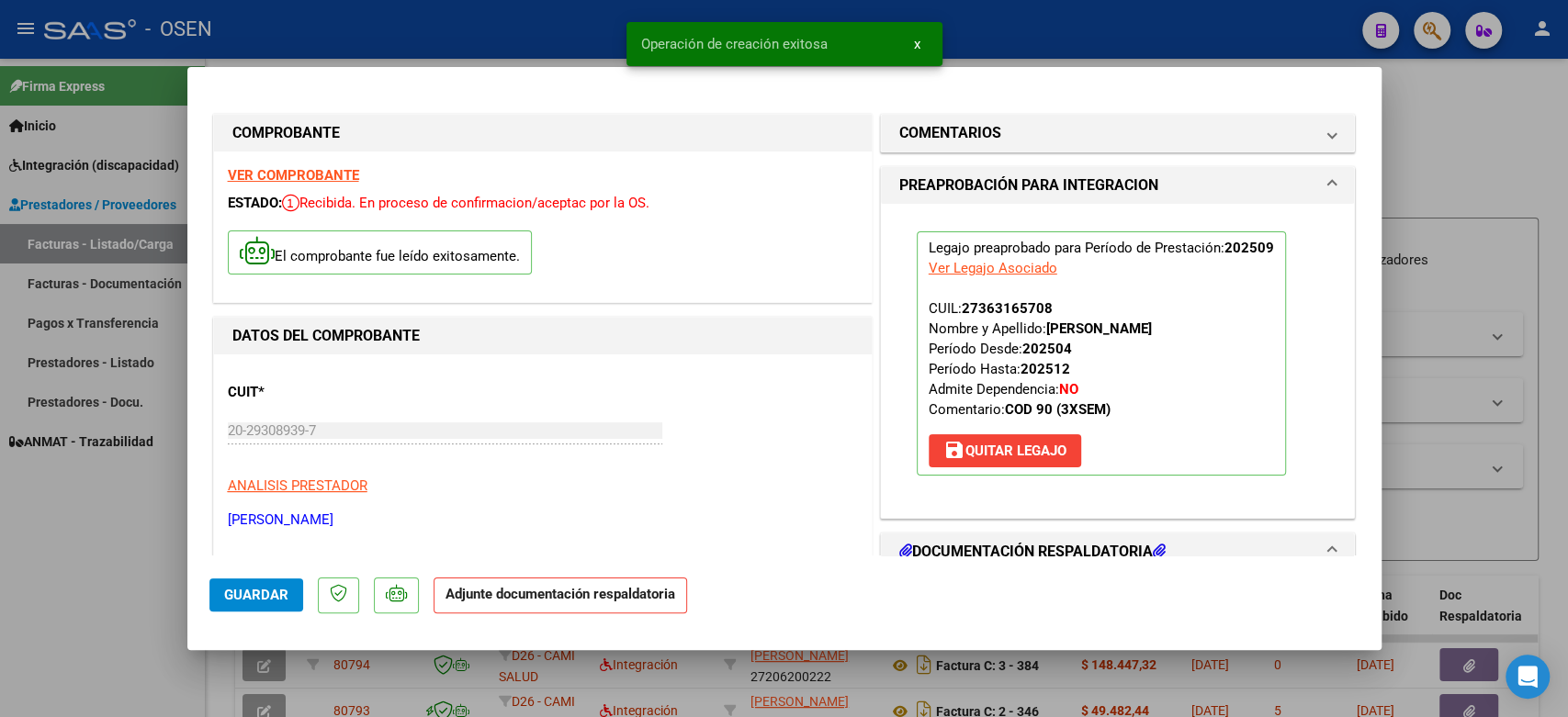
scroll to position [204, 0]
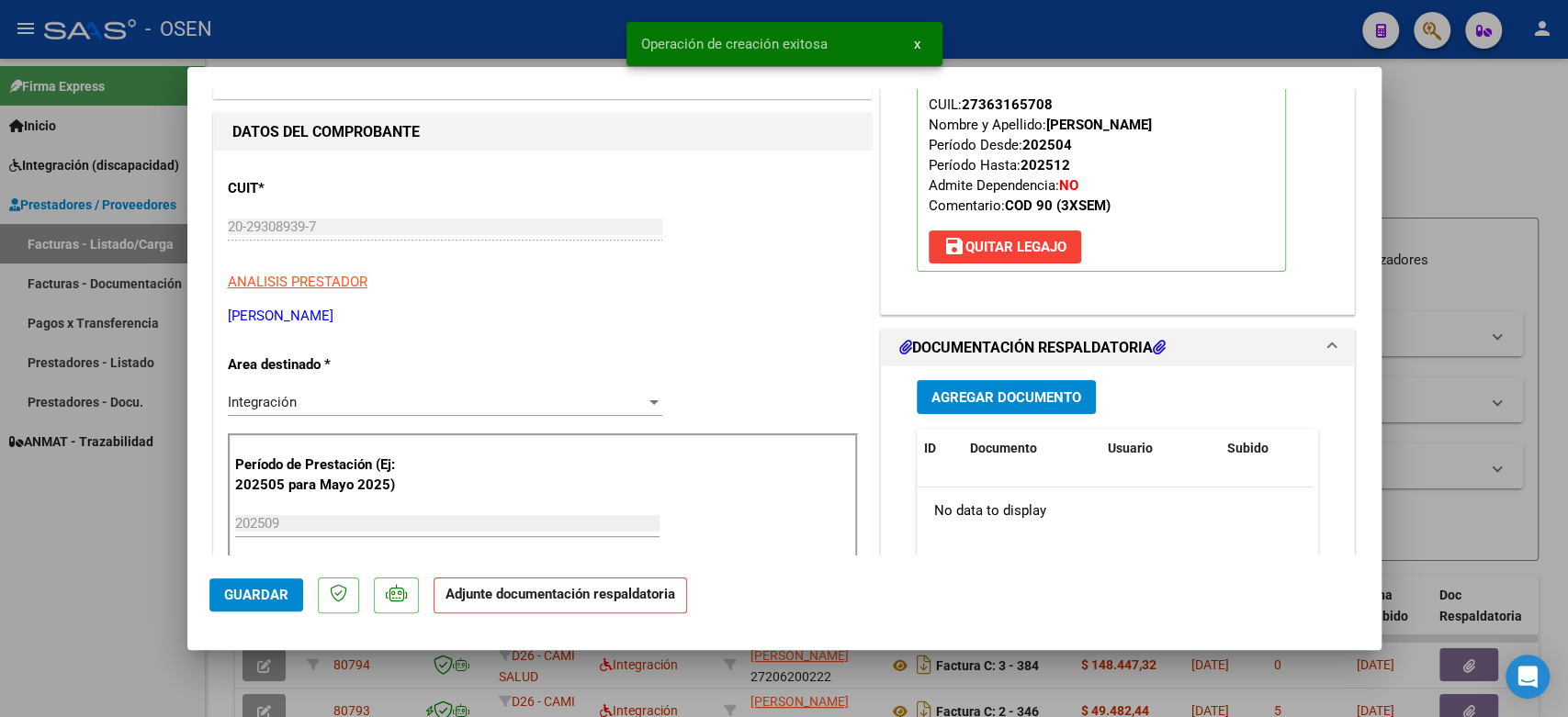
click at [1007, 380] on button "Agregar Documento" at bounding box center [1006, 397] width 179 height 34
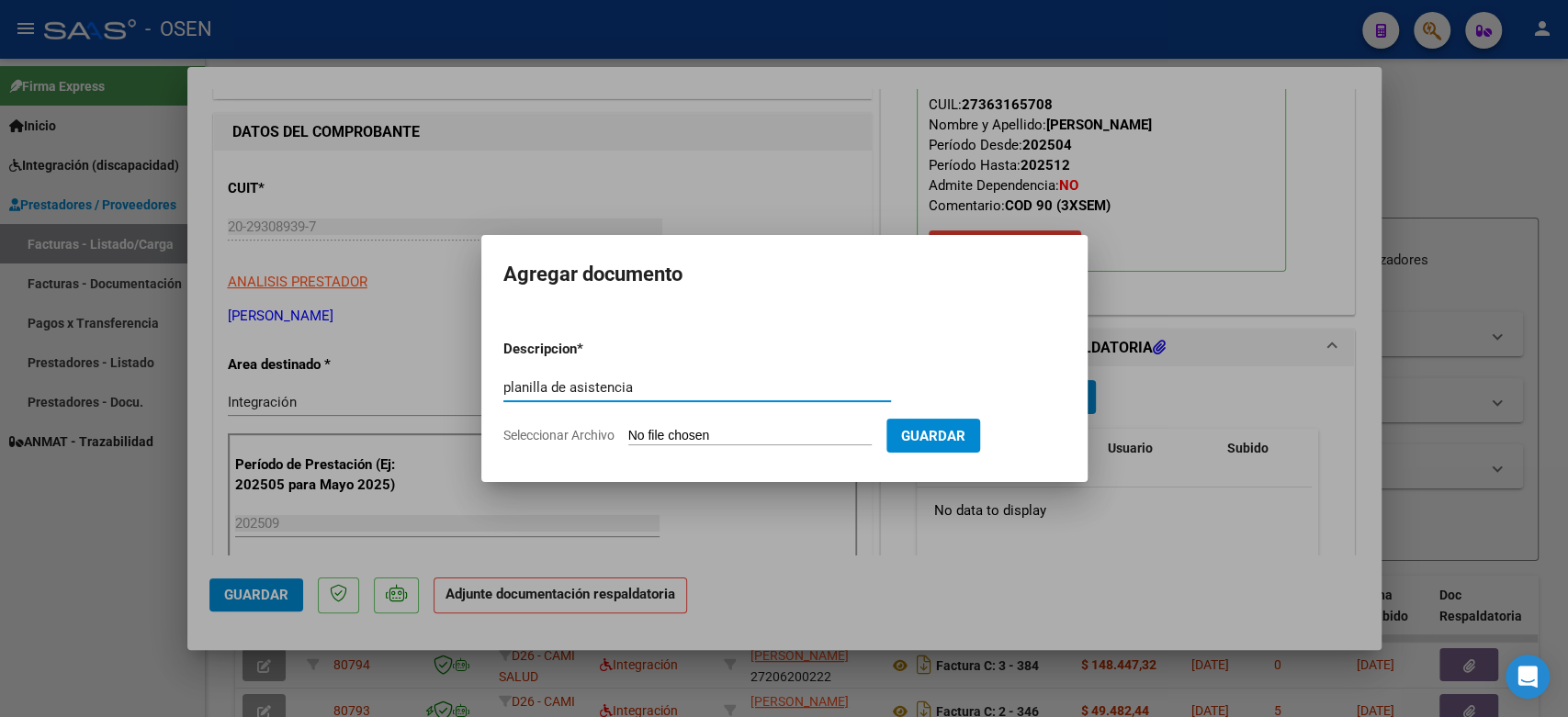
type input "planilla de asistencia"
click at [756, 441] on input "Seleccionar Archivo" at bounding box center [750, 437] width 244 height 17
type input "C:\fakepath\asistencia romero carolina septiembre.jpeg"
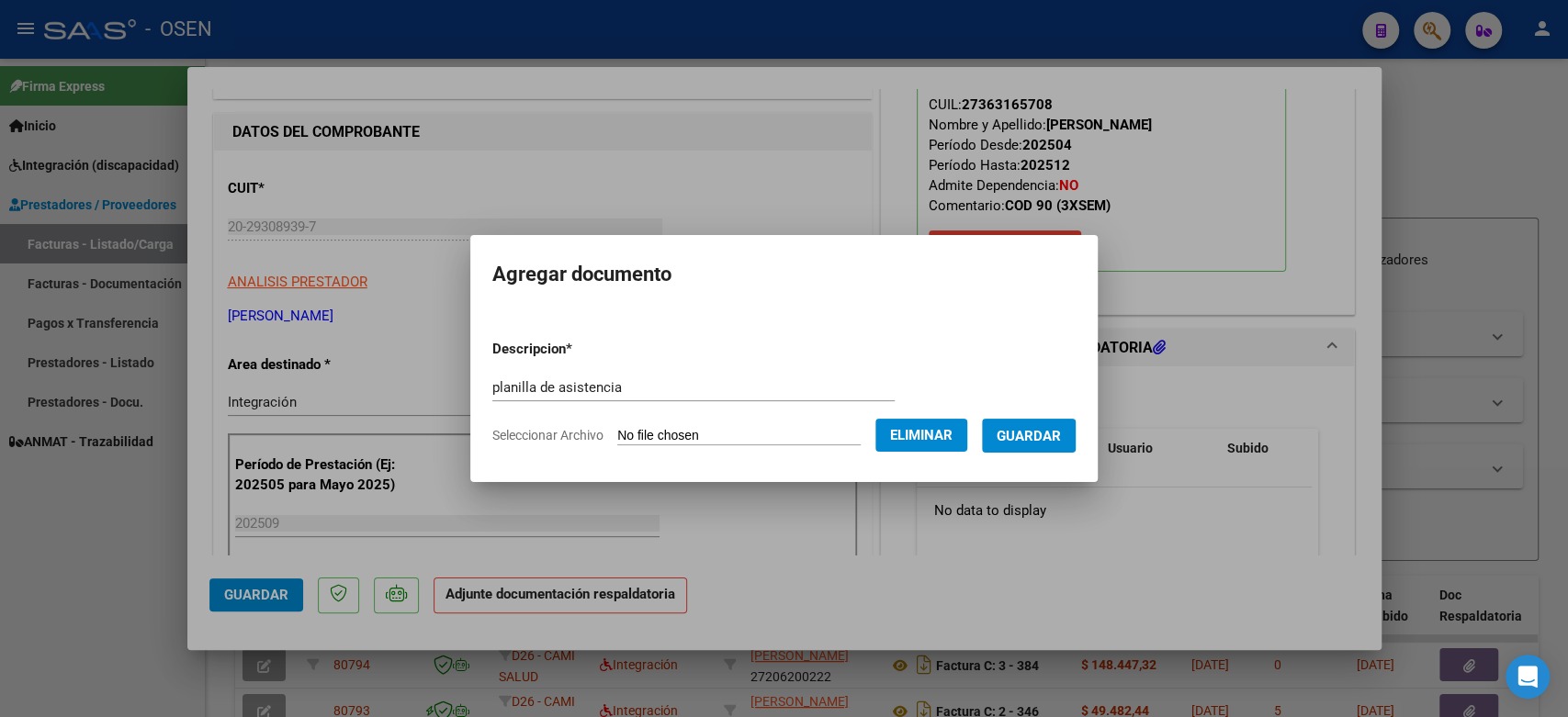
click at [1040, 432] on span "Guardar" at bounding box center [1028, 436] width 64 height 16
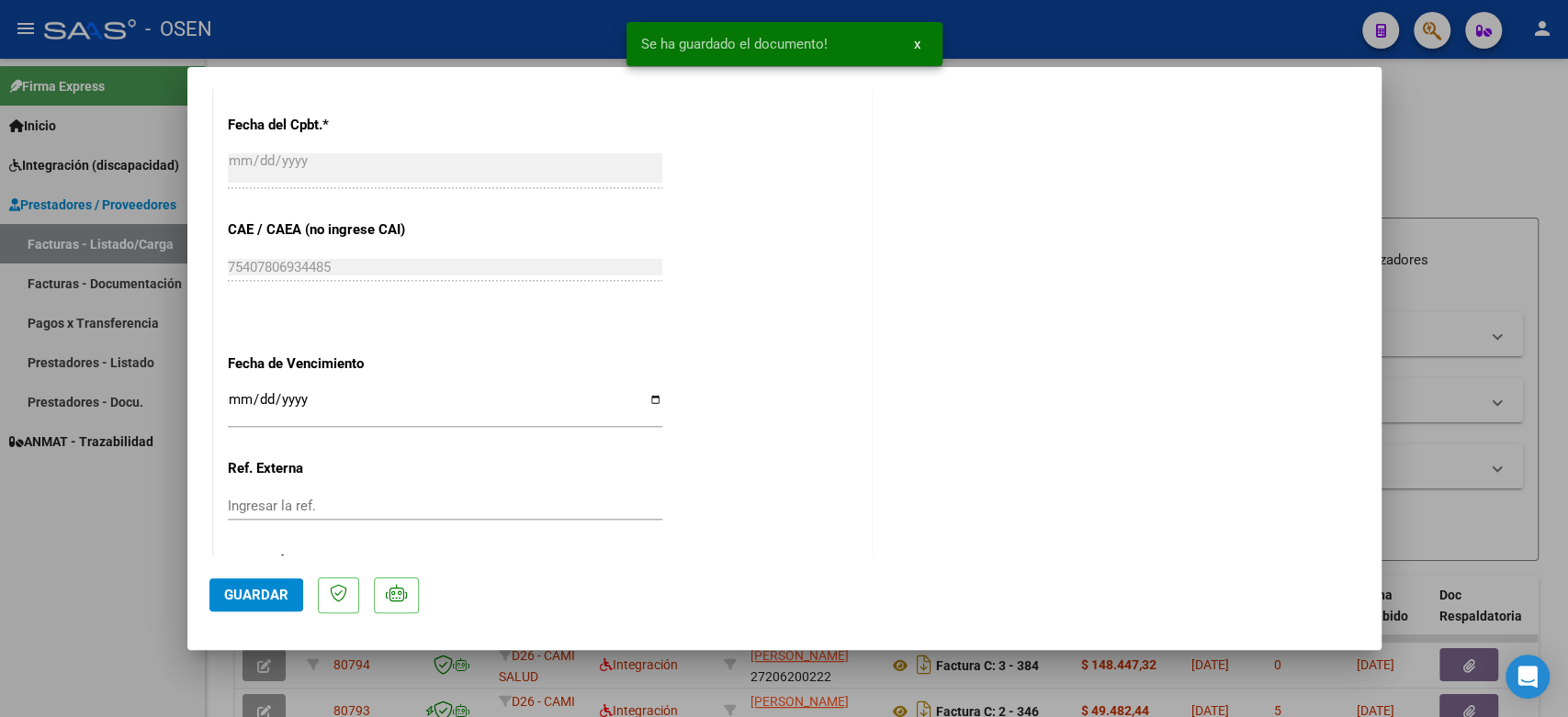
scroll to position [1176, 0]
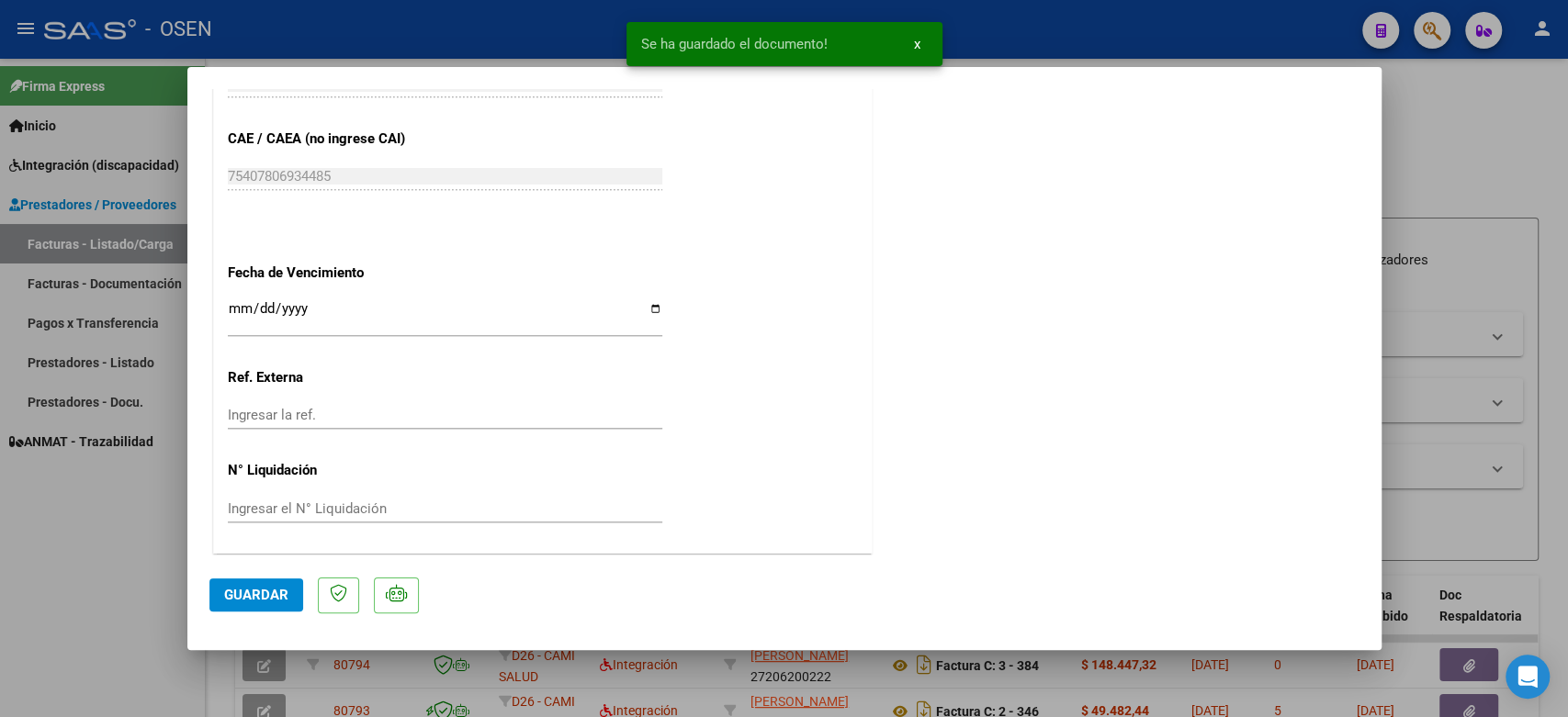
click at [235, 596] on span "Guardar" at bounding box center [256, 595] width 64 height 16
click at [1437, 144] on div at bounding box center [784, 358] width 1568 height 717
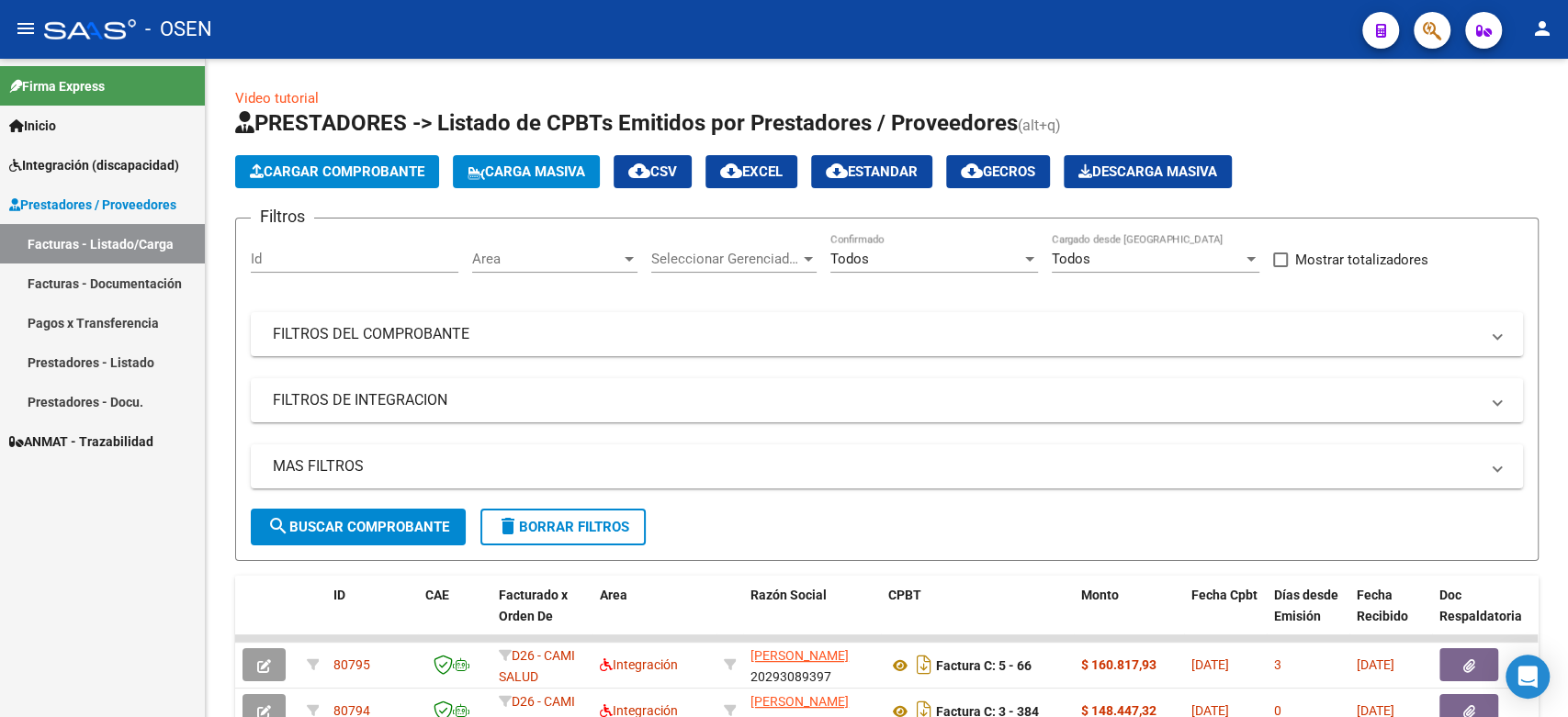
click at [1532, 25] on mat-icon "person" at bounding box center [1542, 28] width 22 height 22
click at [1488, 116] on button "exit_to_app Salir" at bounding box center [1504, 121] width 112 height 44
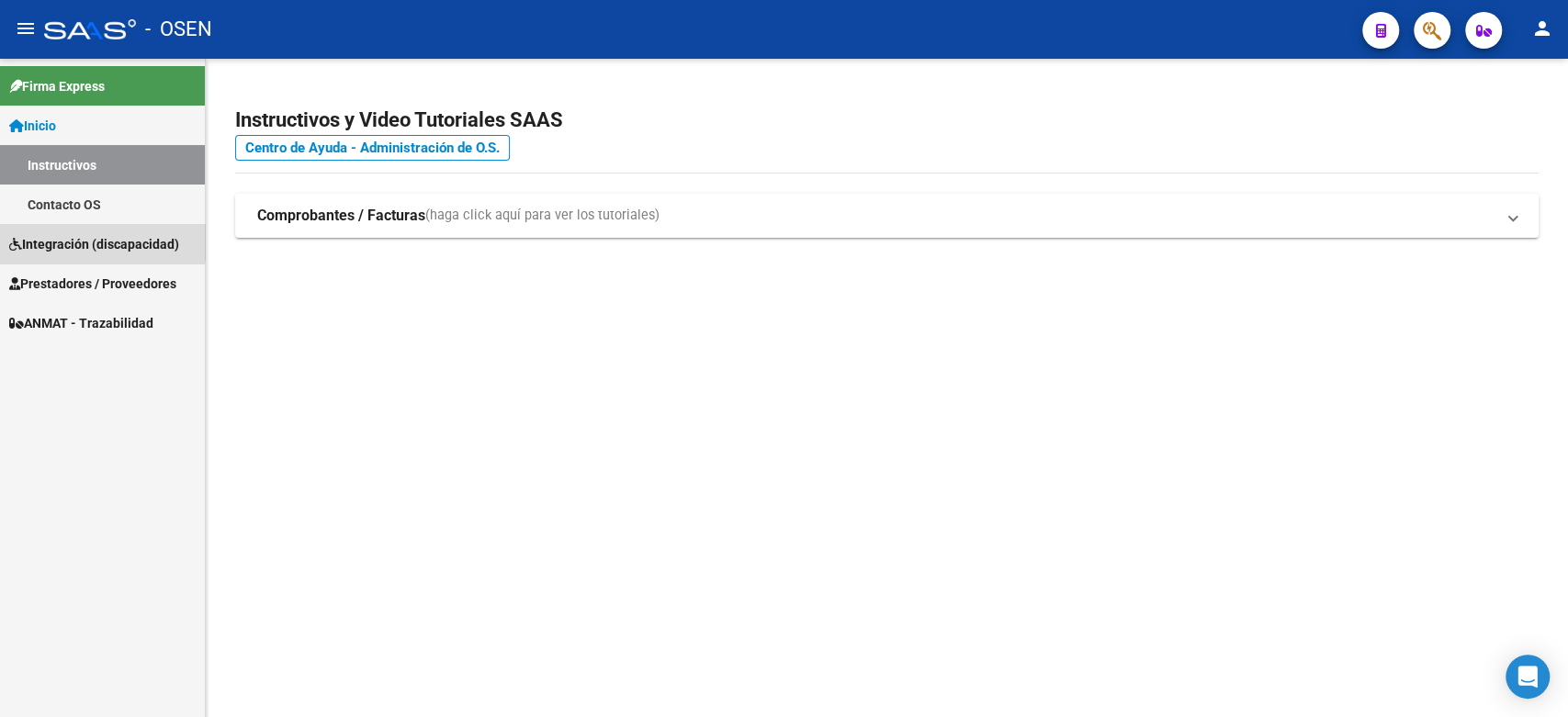
drag, startPoint x: 30, startPoint y: 228, endPoint x: 52, endPoint y: 265, distance: 43.0
click at [30, 229] on link "Integración (discapacidad)" at bounding box center [102, 243] width 205 height 39
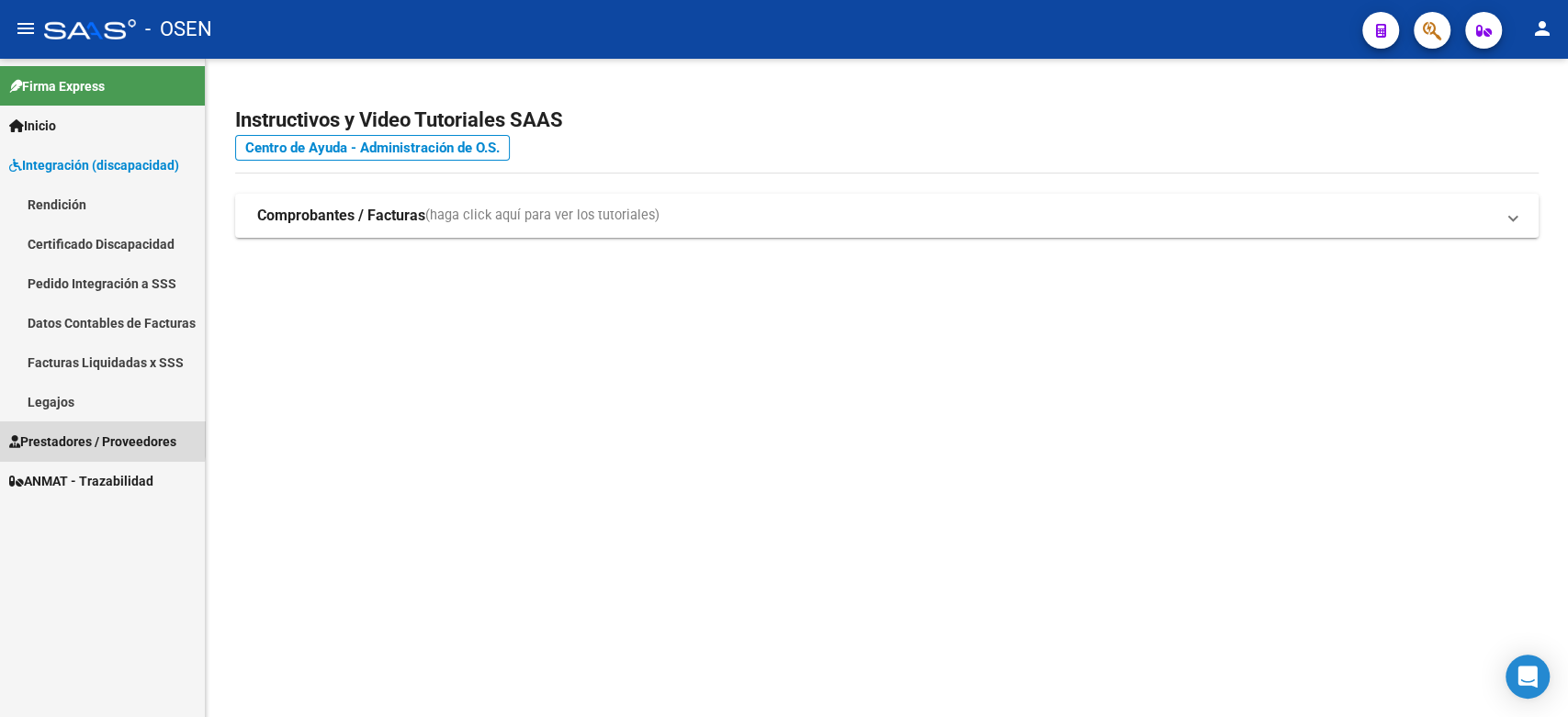
click at [55, 433] on span "Prestadores / Proveedores" at bounding box center [93, 442] width 167 height 20
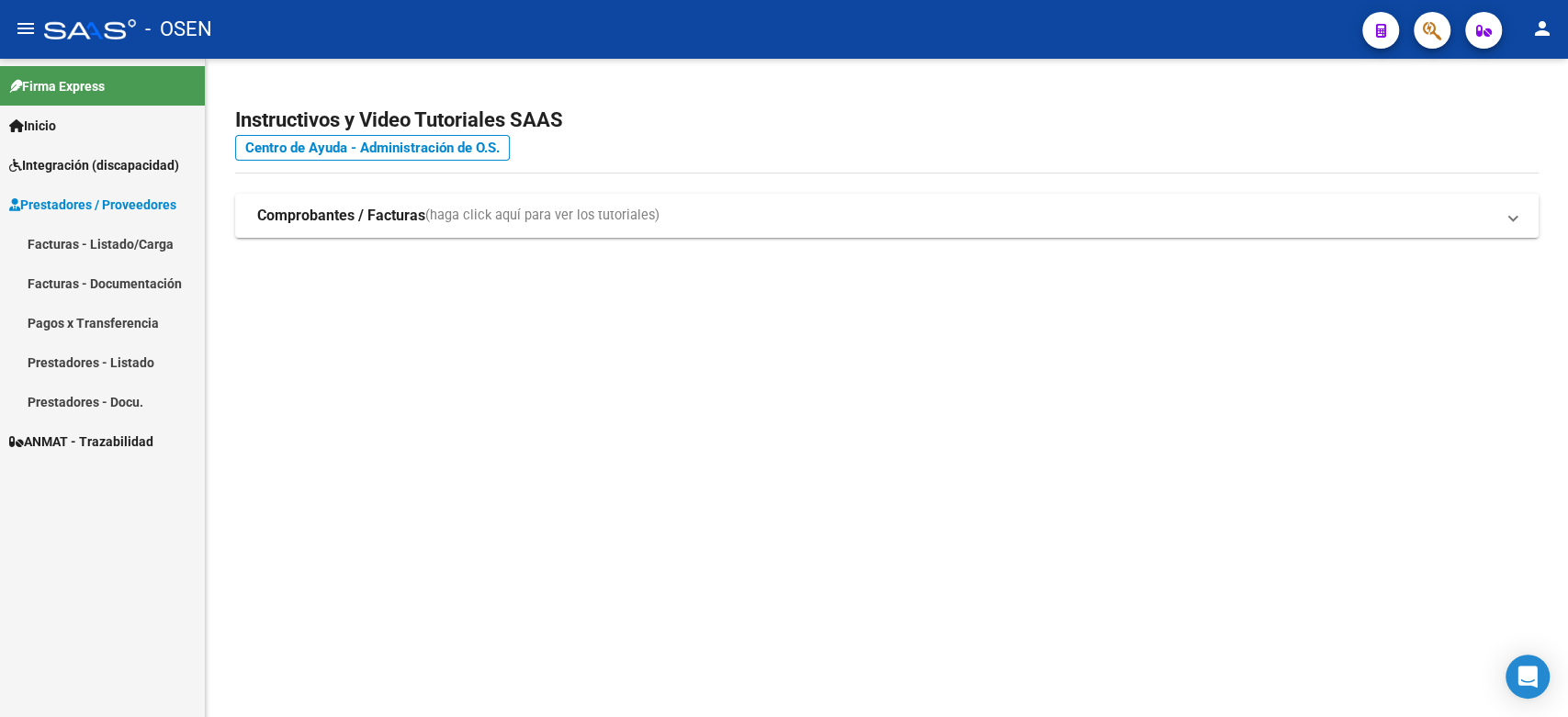
click at [71, 231] on link "Facturas - Listado/Carga" at bounding box center [102, 243] width 205 height 39
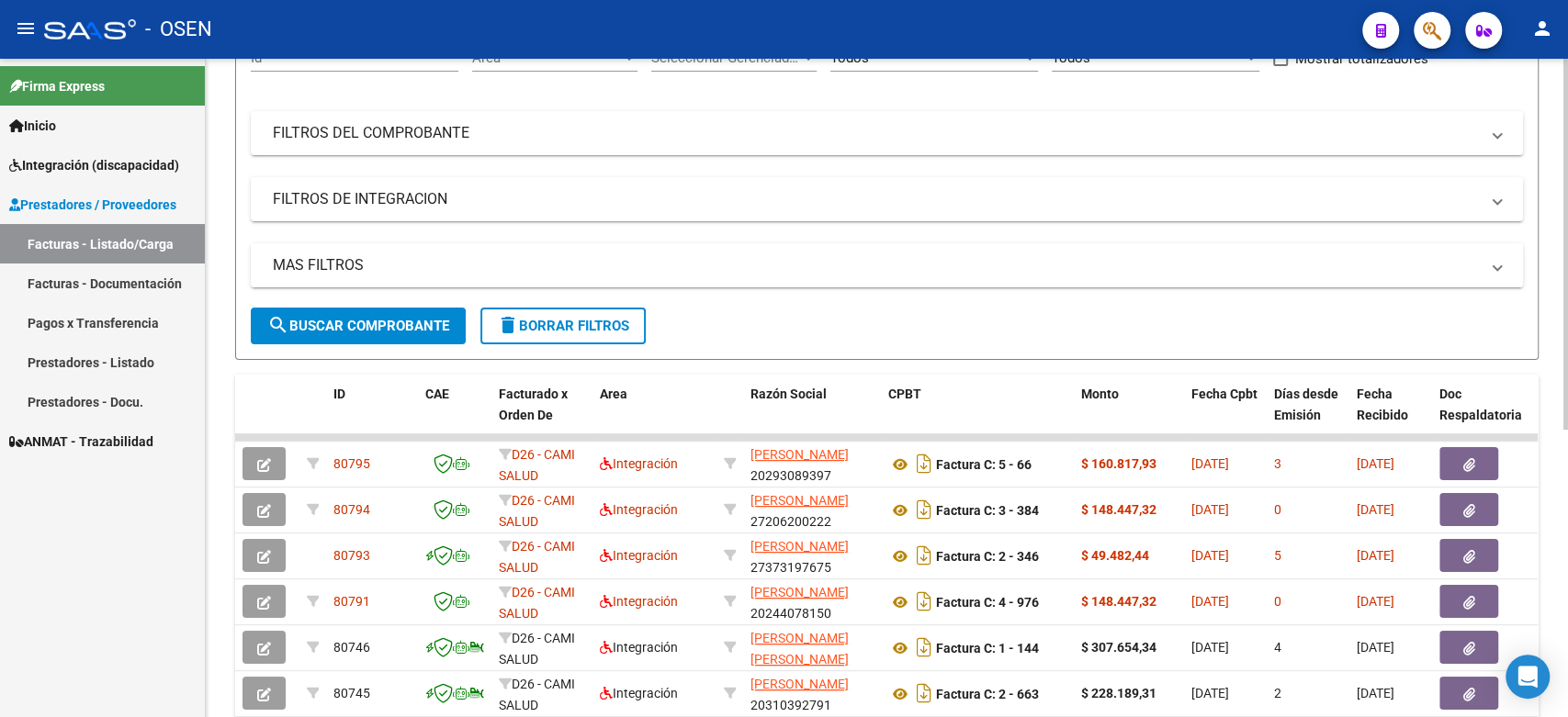
scroll to position [204, 0]
